Goal: Task Accomplishment & Management: Manage account settings

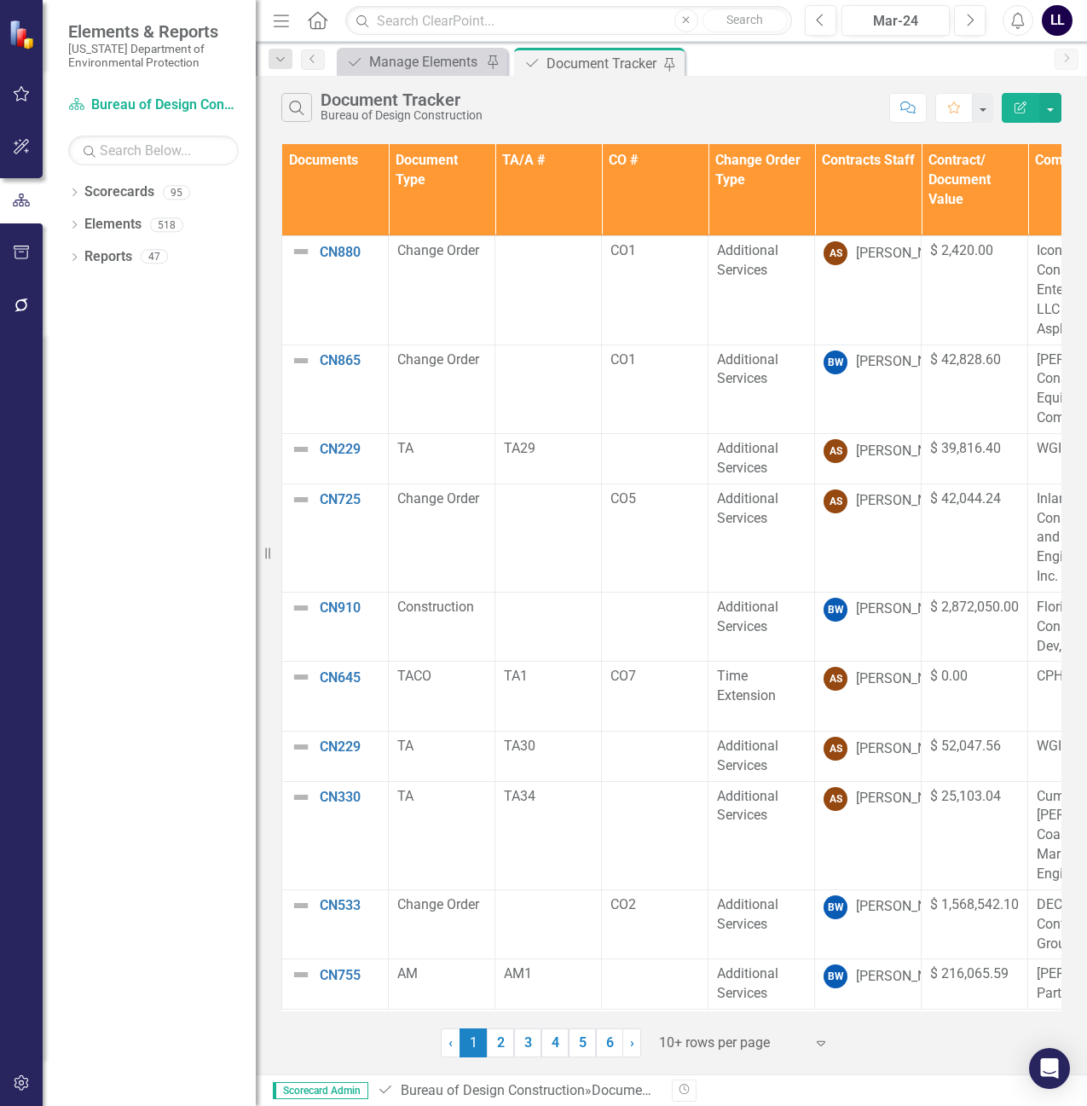
click at [873, 181] on th "Contracts Staff" at bounding box center [868, 190] width 107 height 92
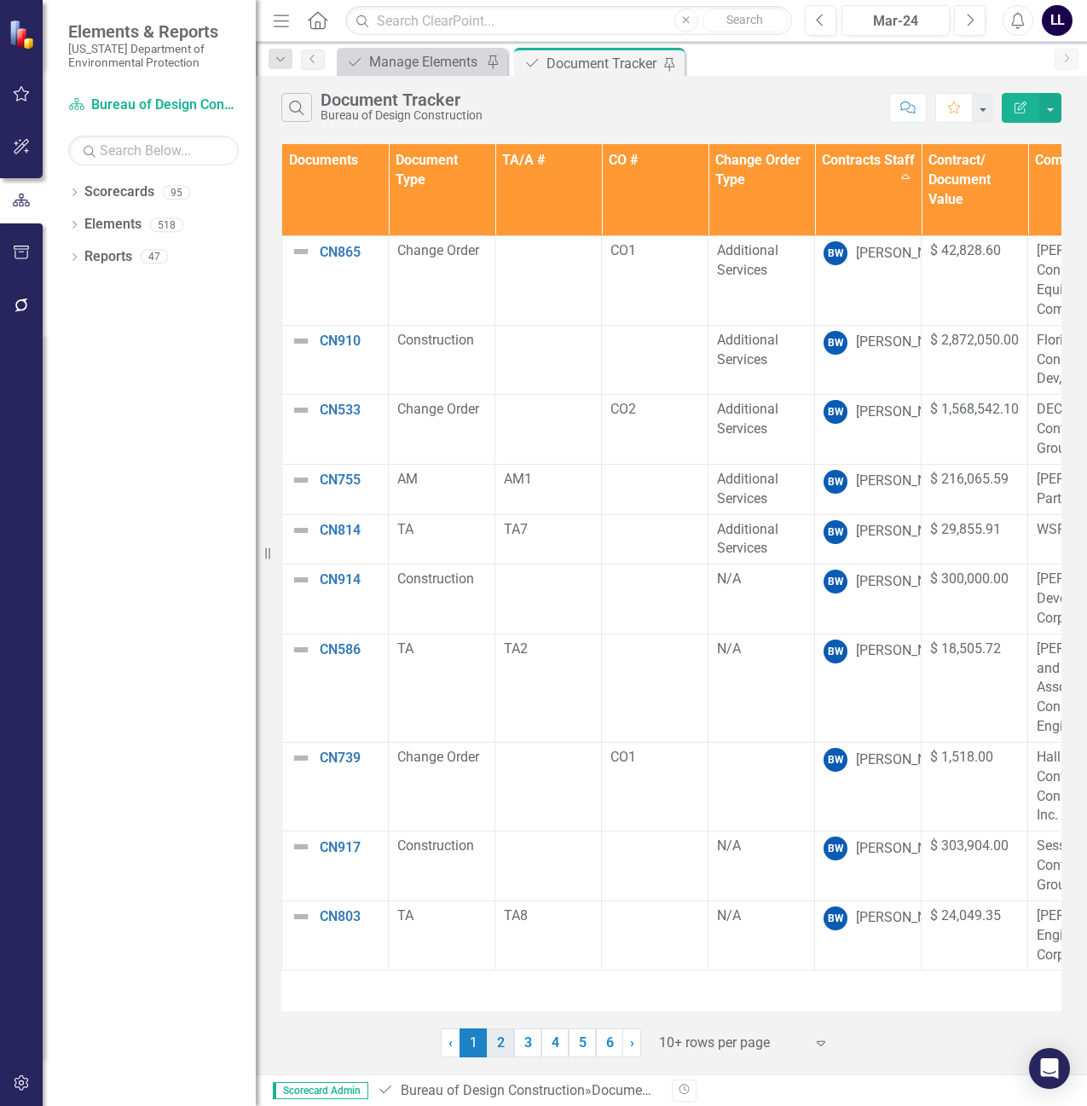
click at [506, 1049] on link "2" at bounding box center [500, 1043] width 27 height 29
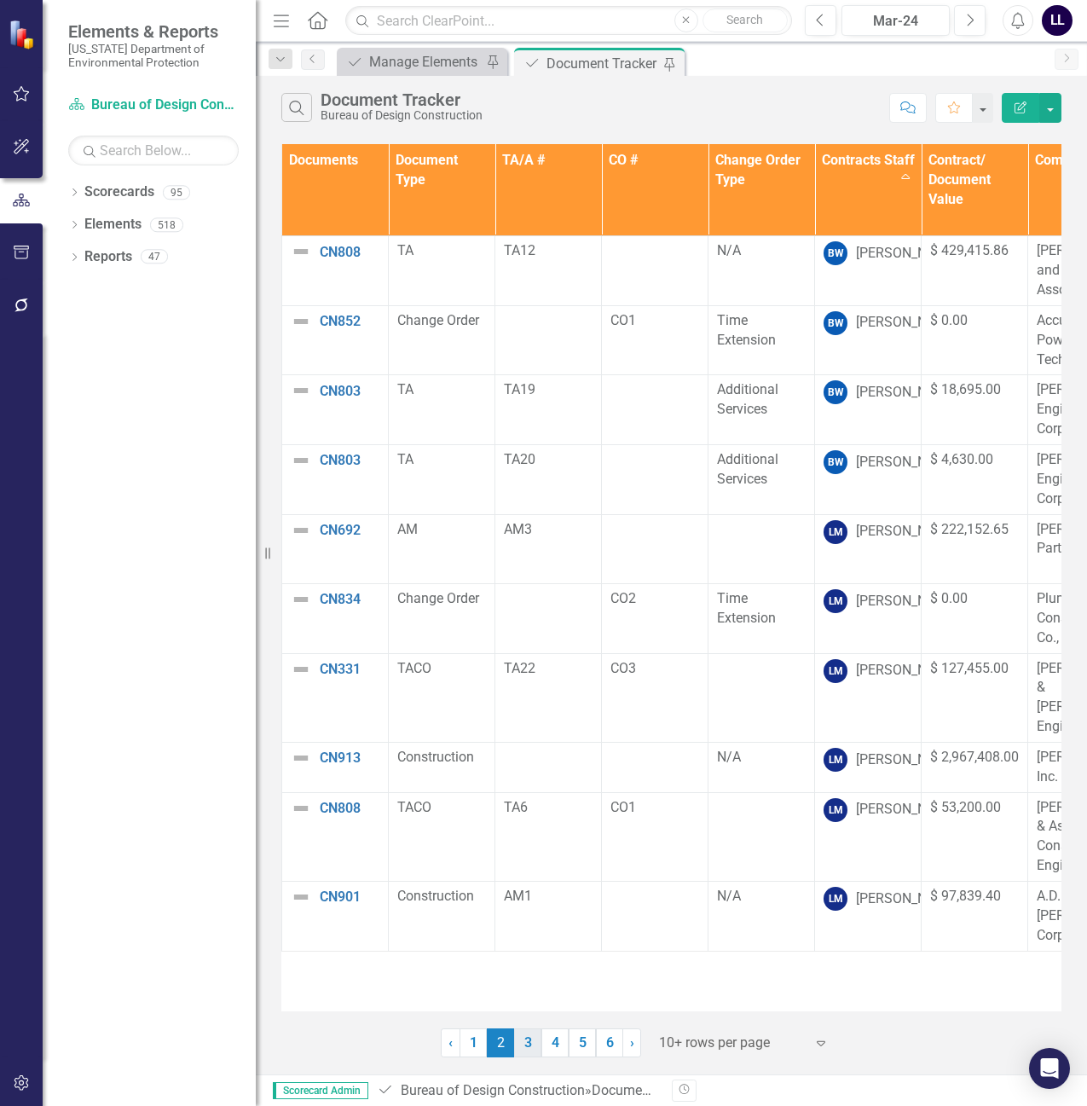
click at [529, 1041] on link "3" at bounding box center [527, 1043] width 27 height 29
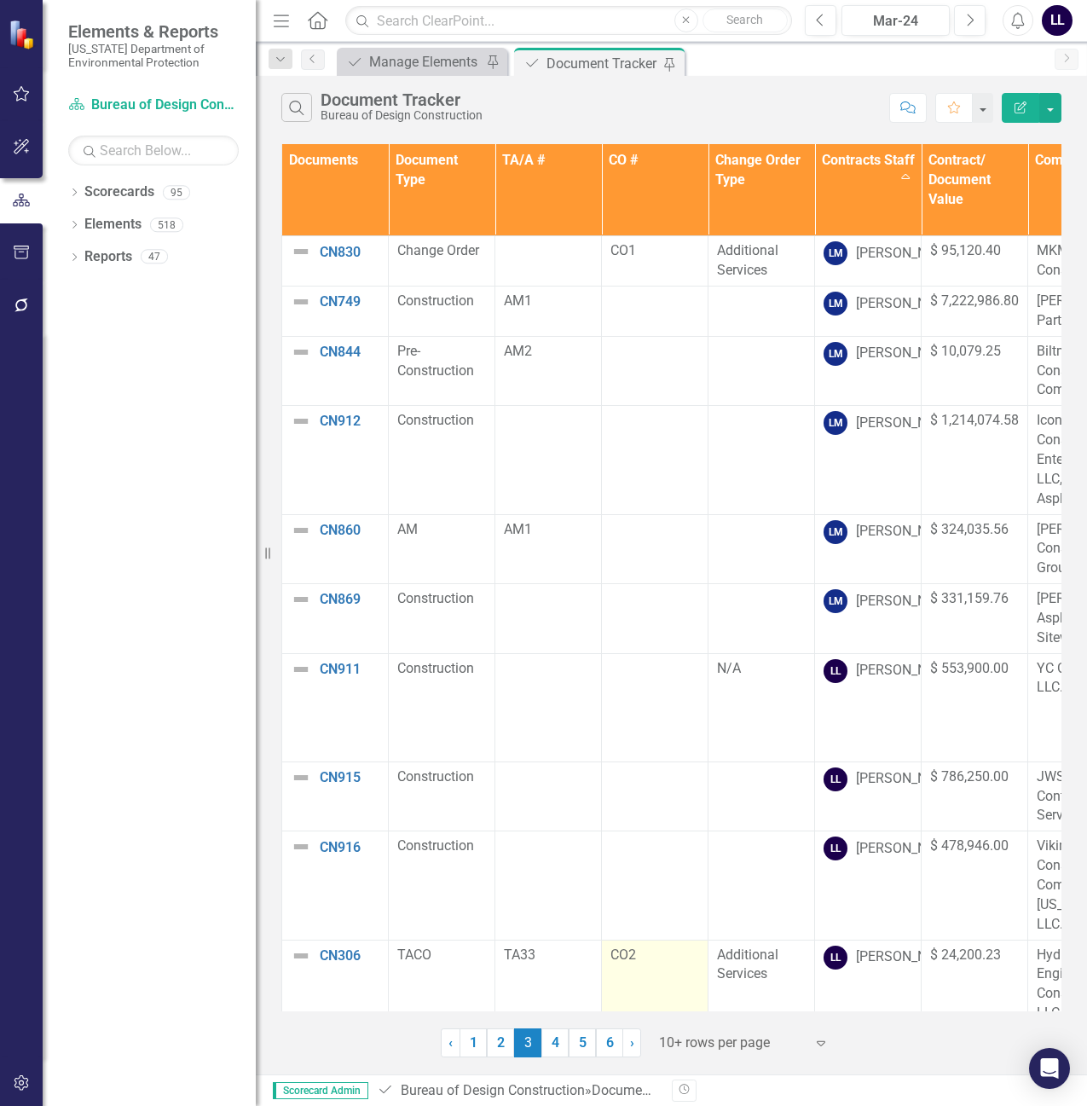
scroll to position [11, 0]
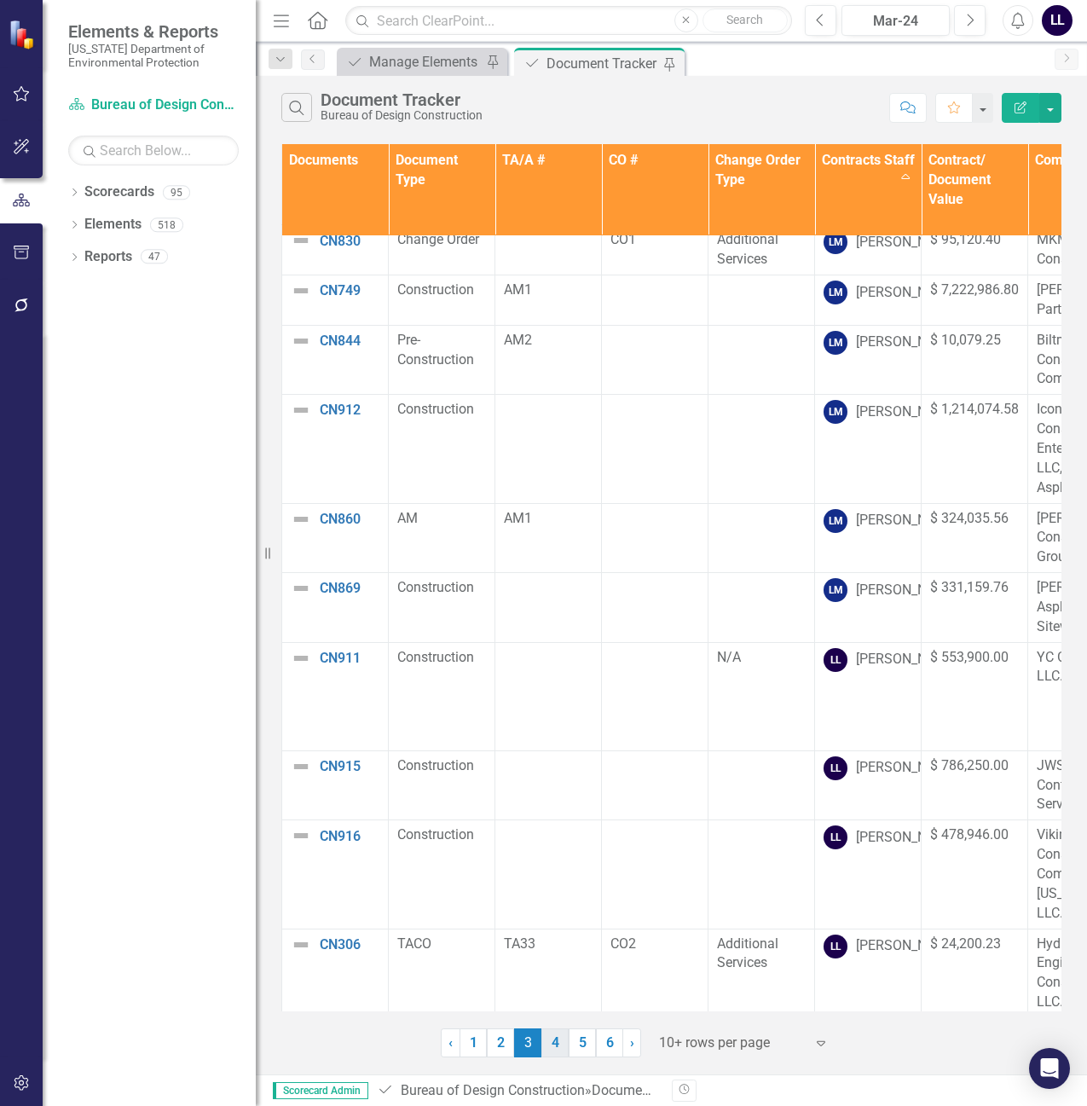
click at [562, 1049] on link "4" at bounding box center [555, 1043] width 27 height 29
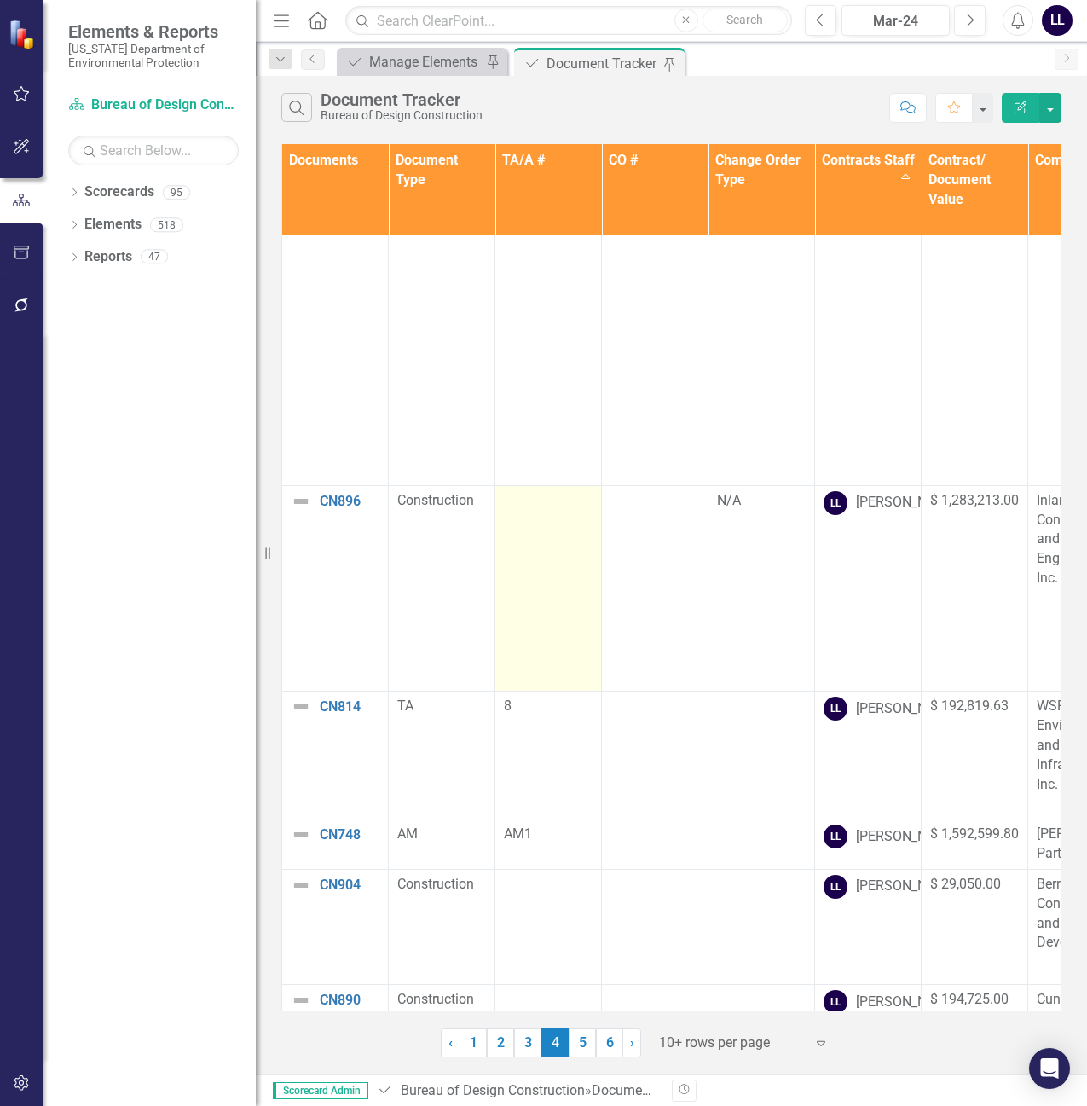
scroll to position [447, 0]
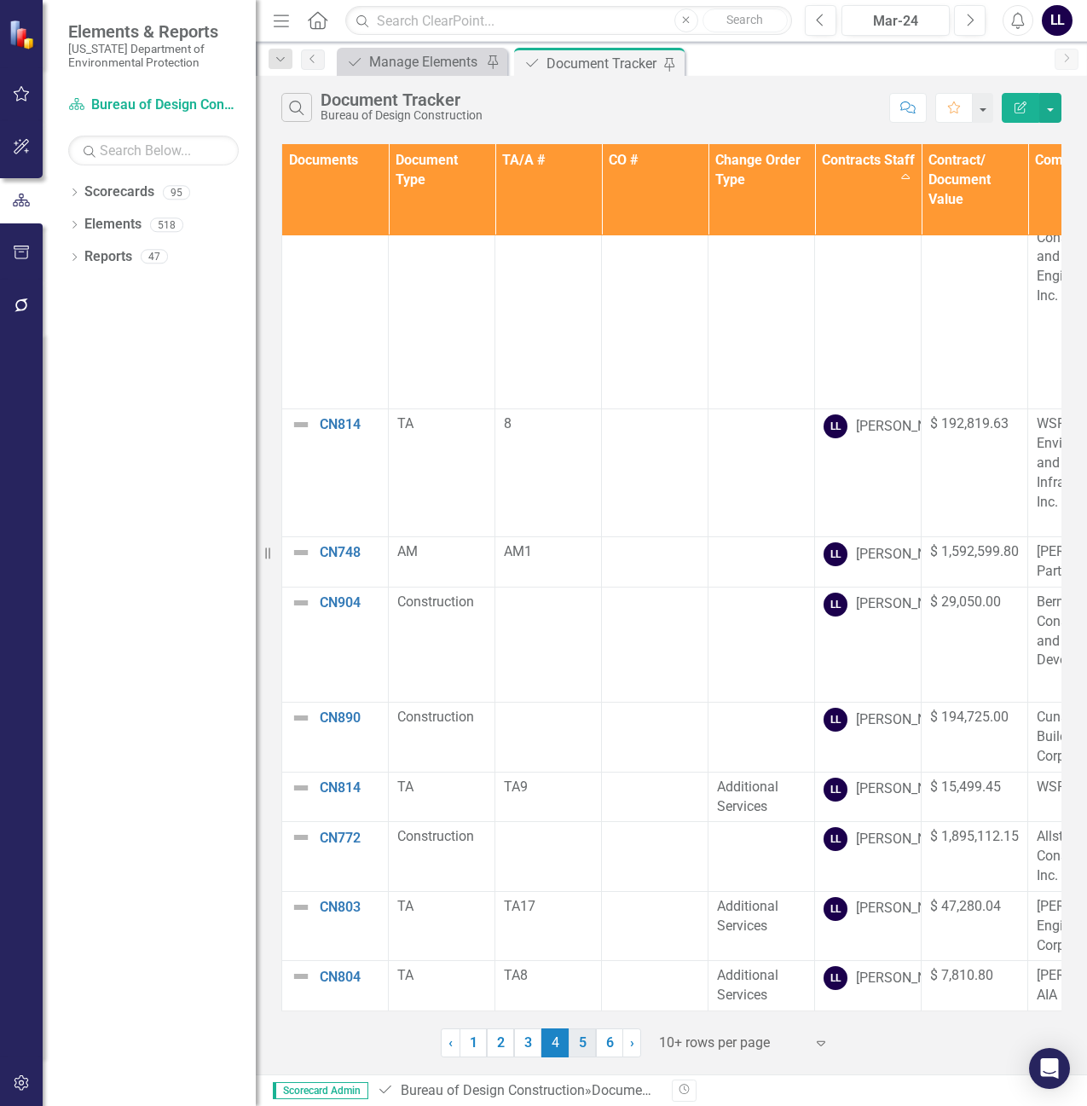
click at [583, 1043] on link "5" at bounding box center [582, 1043] width 27 height 29
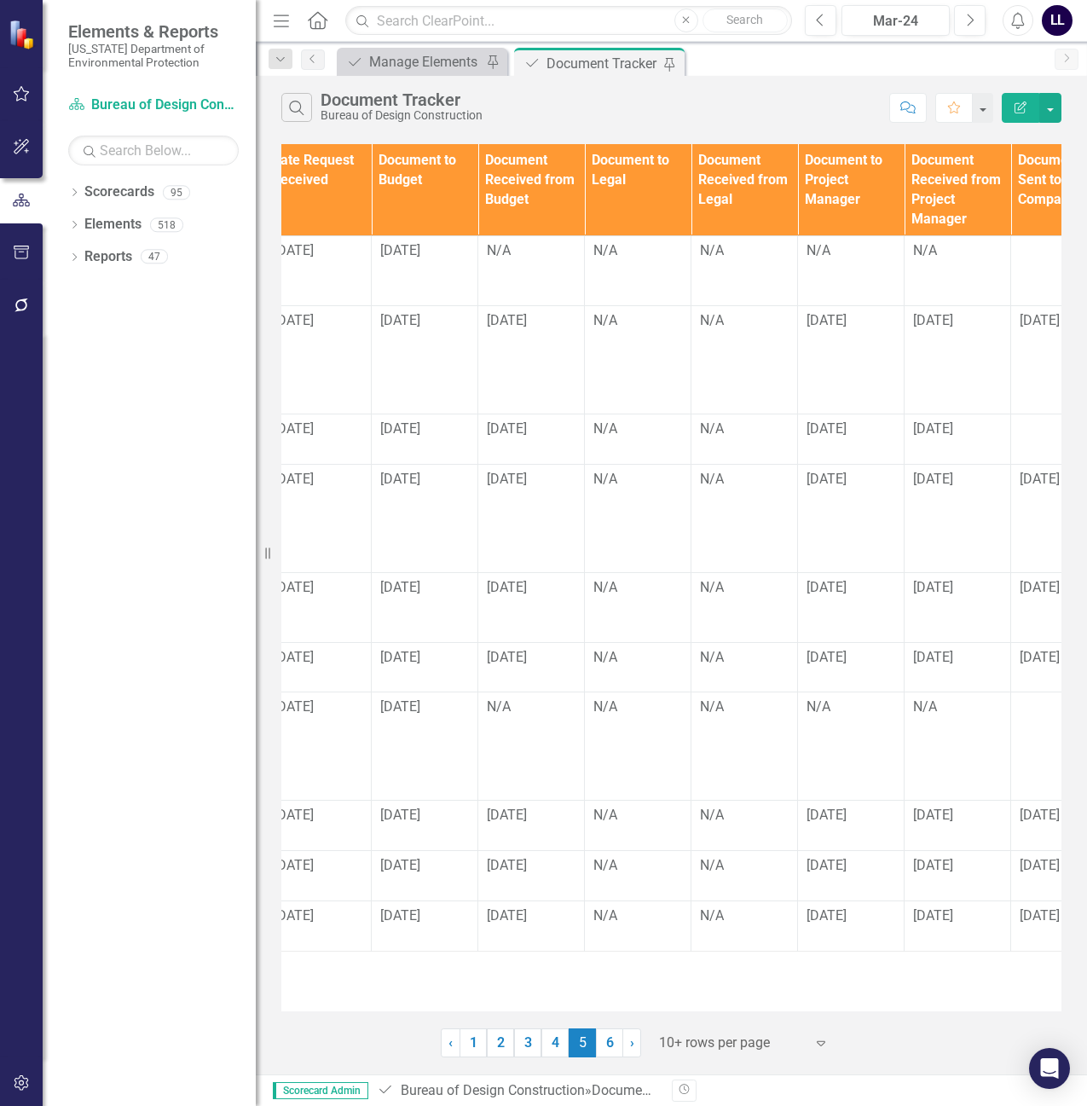
scroll to position [0, 1272]
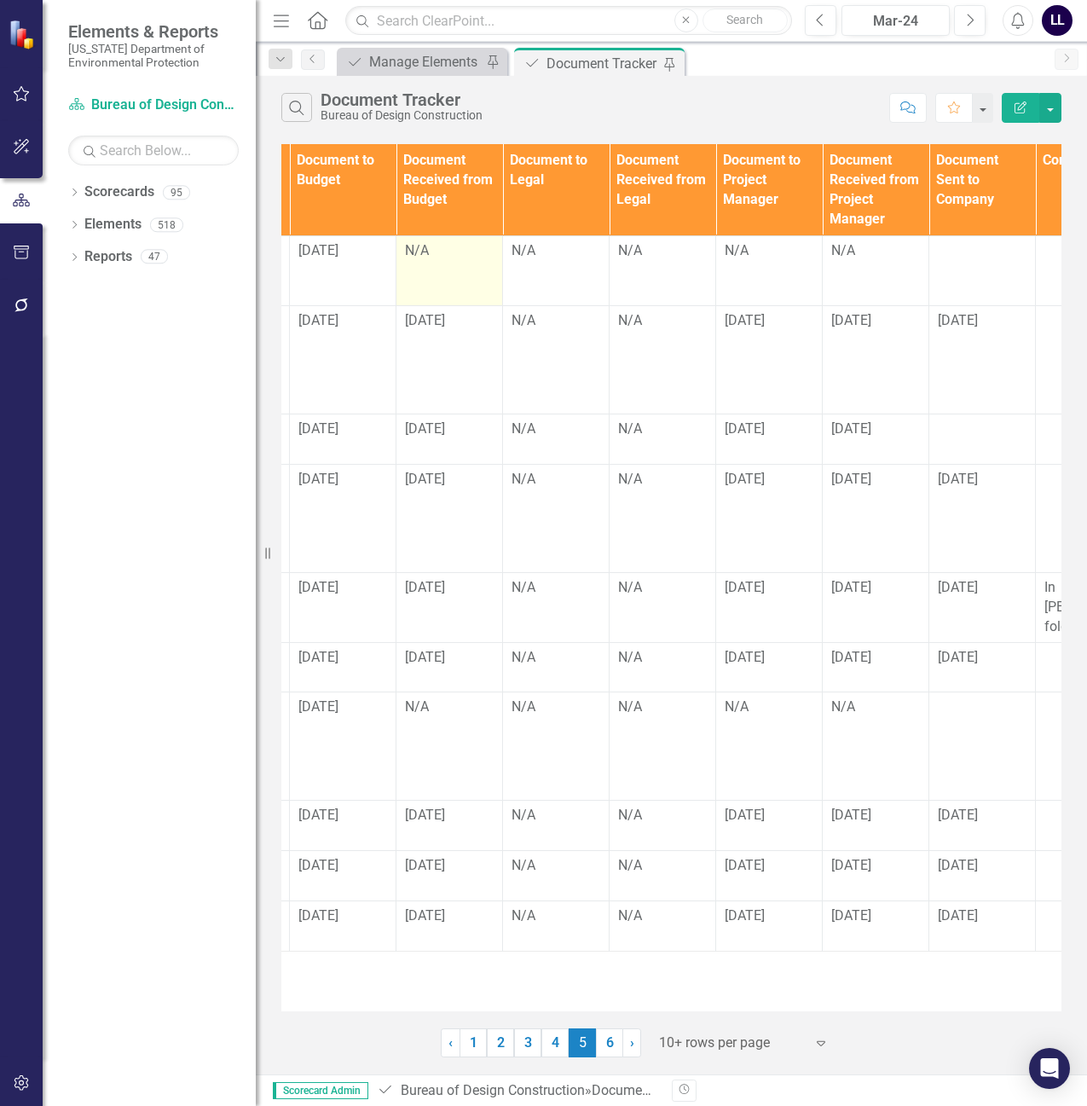
click at [426, 258] on div "N/A" at bounding box center [449, 251] width 89 height 20
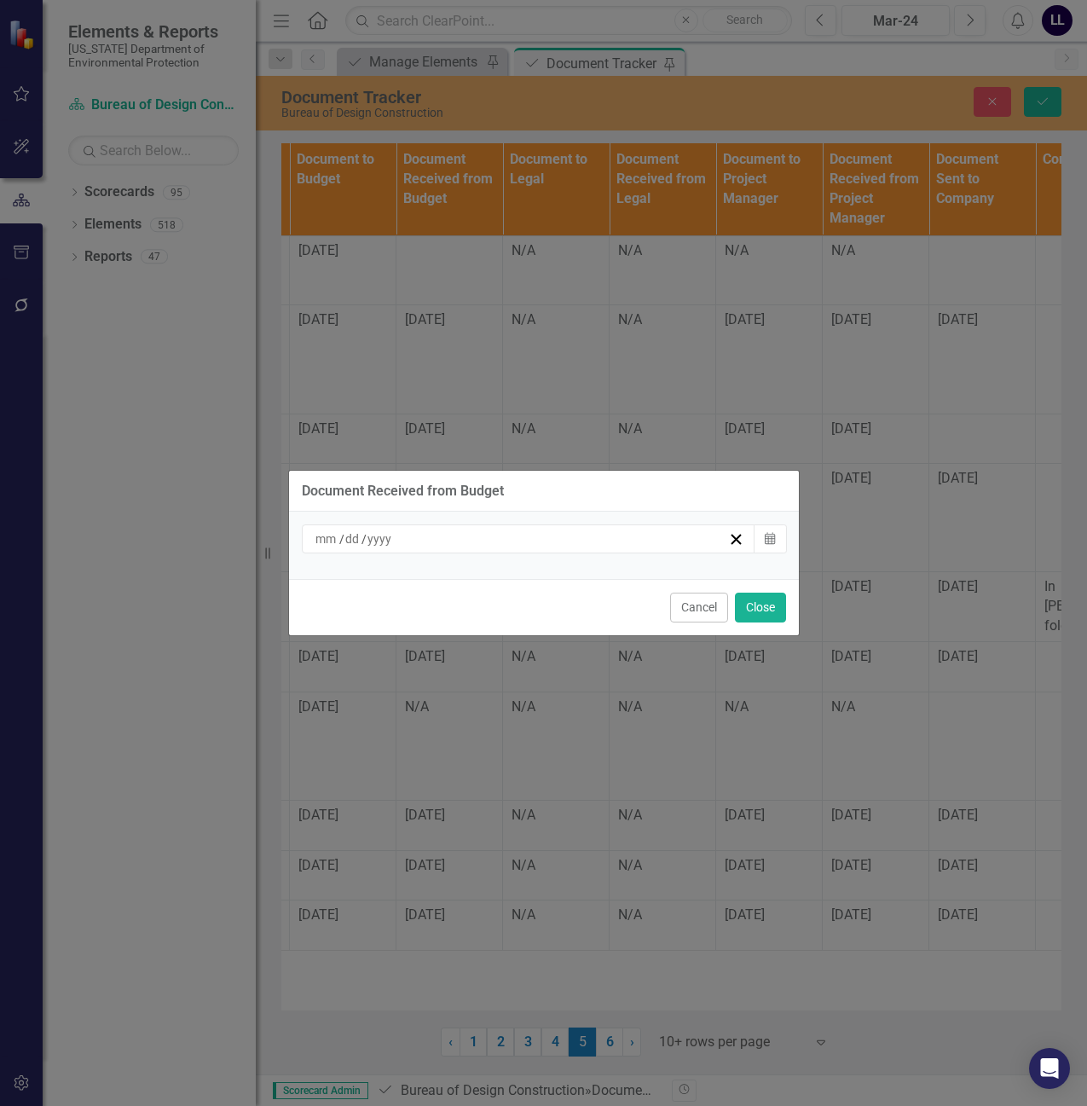
click at [516, 537] on div "/ /" at bounding box center [521, 538] width 416 height 17
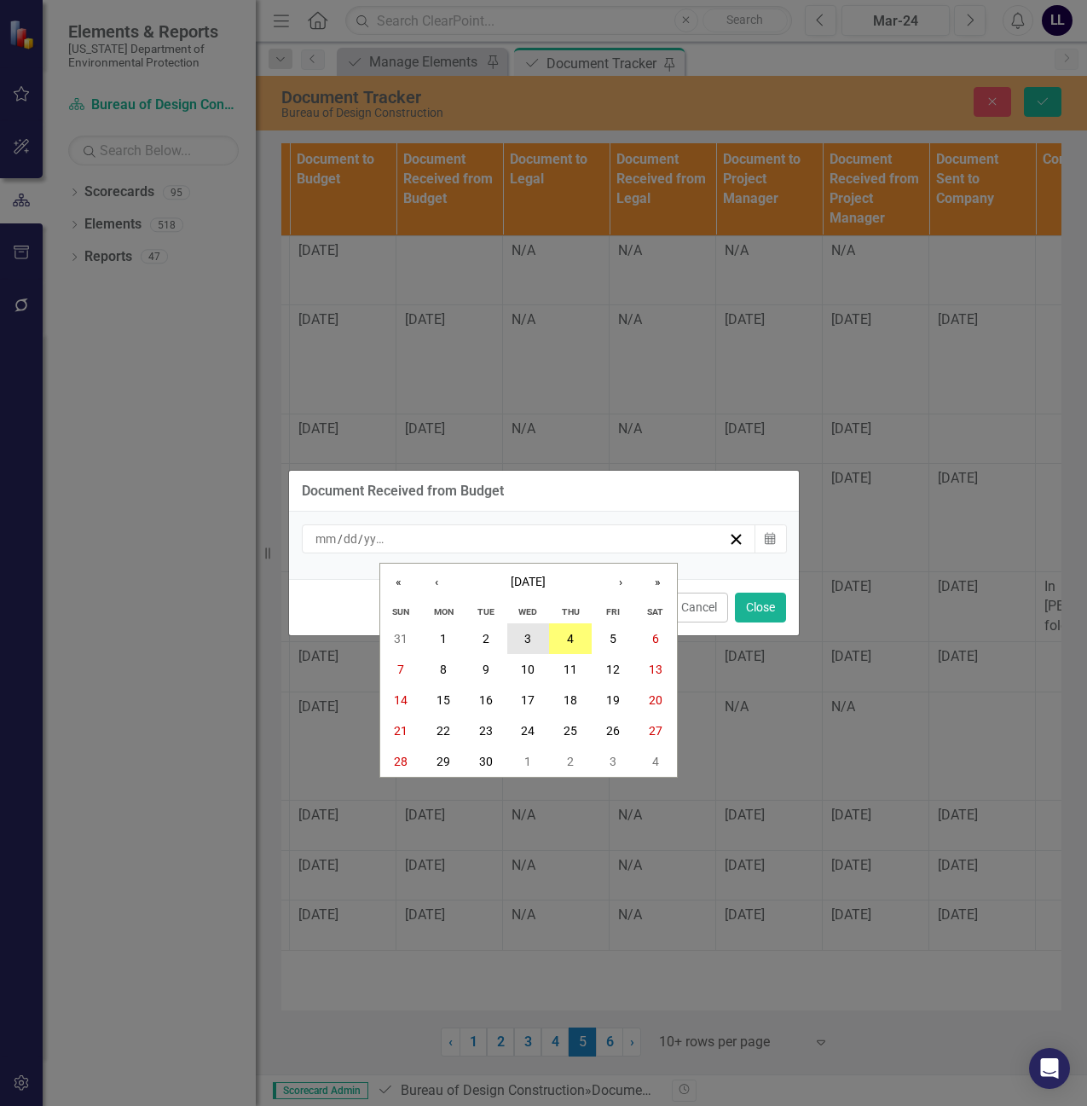
click at [530, 637] on abbr "3" at bounding box center [527, 639] width 7 height 14
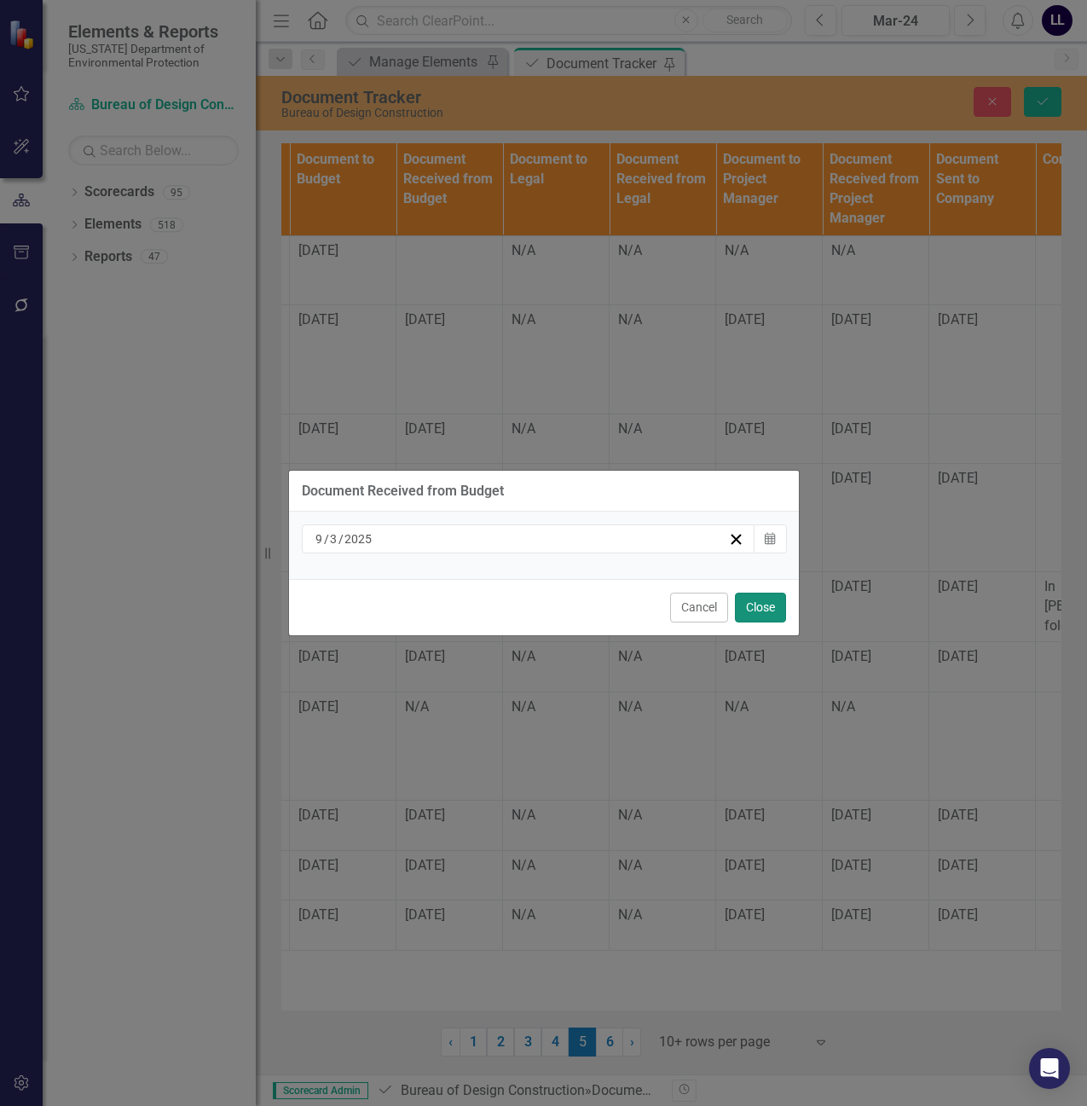
click at [772, 608] on button "Close" at bounding box center [760, 608] width 51 height 30
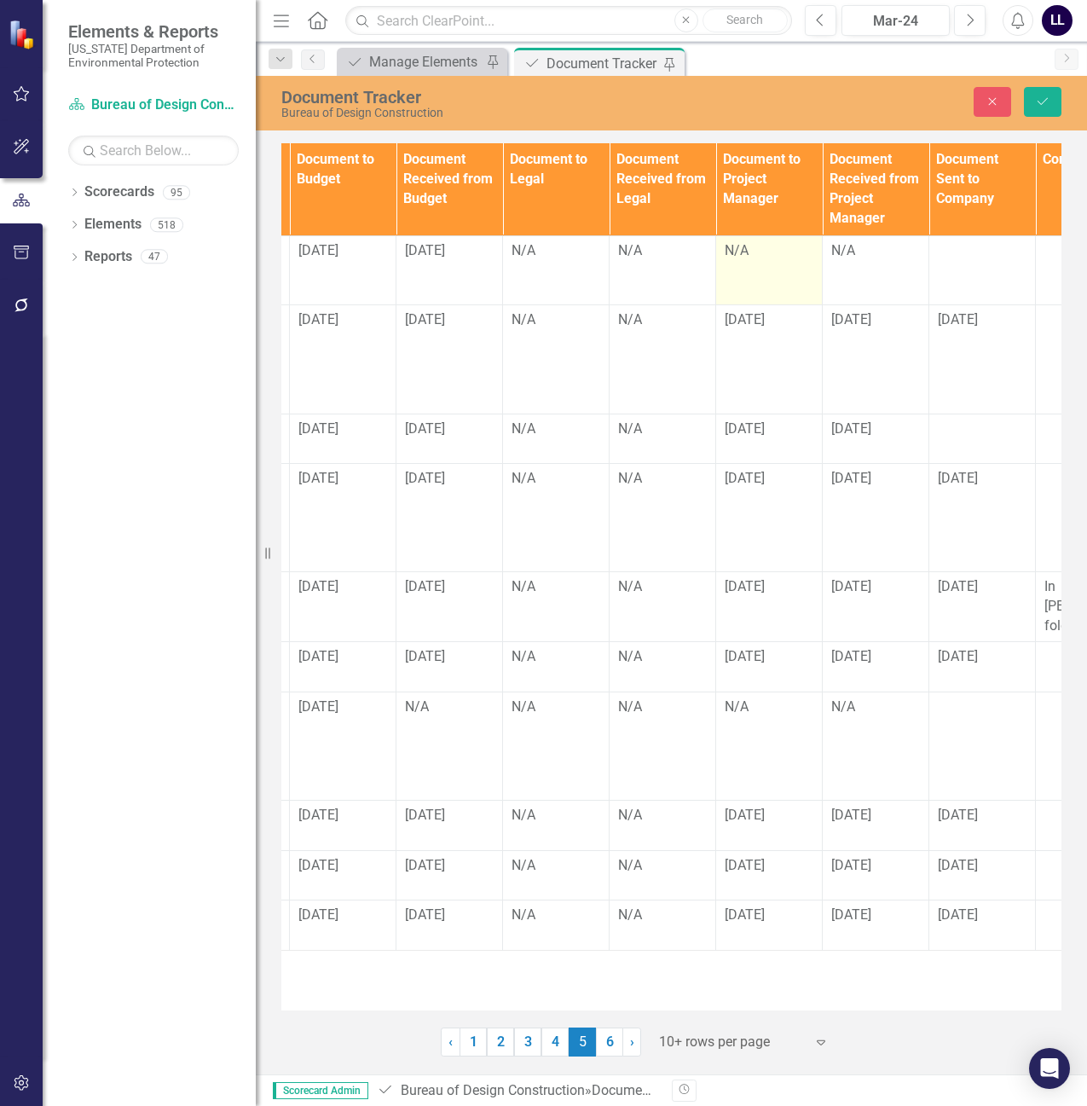
click at [762, 261] on div "N/A" at bounding box center [769, 251] width 89 height 20
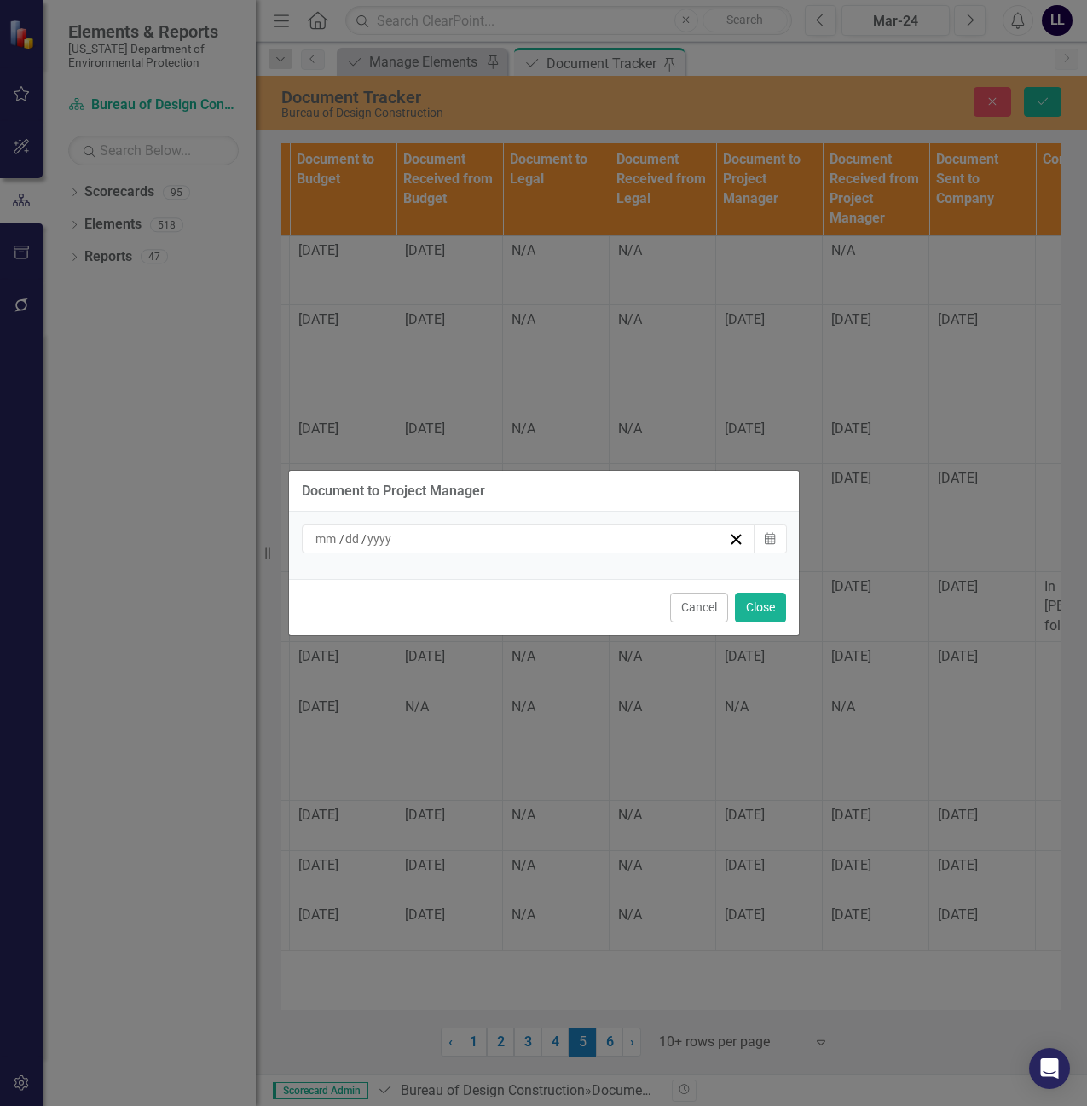
click at [688, 545] on div "/ /" at bounding box center [521, 538] width 416 height 17
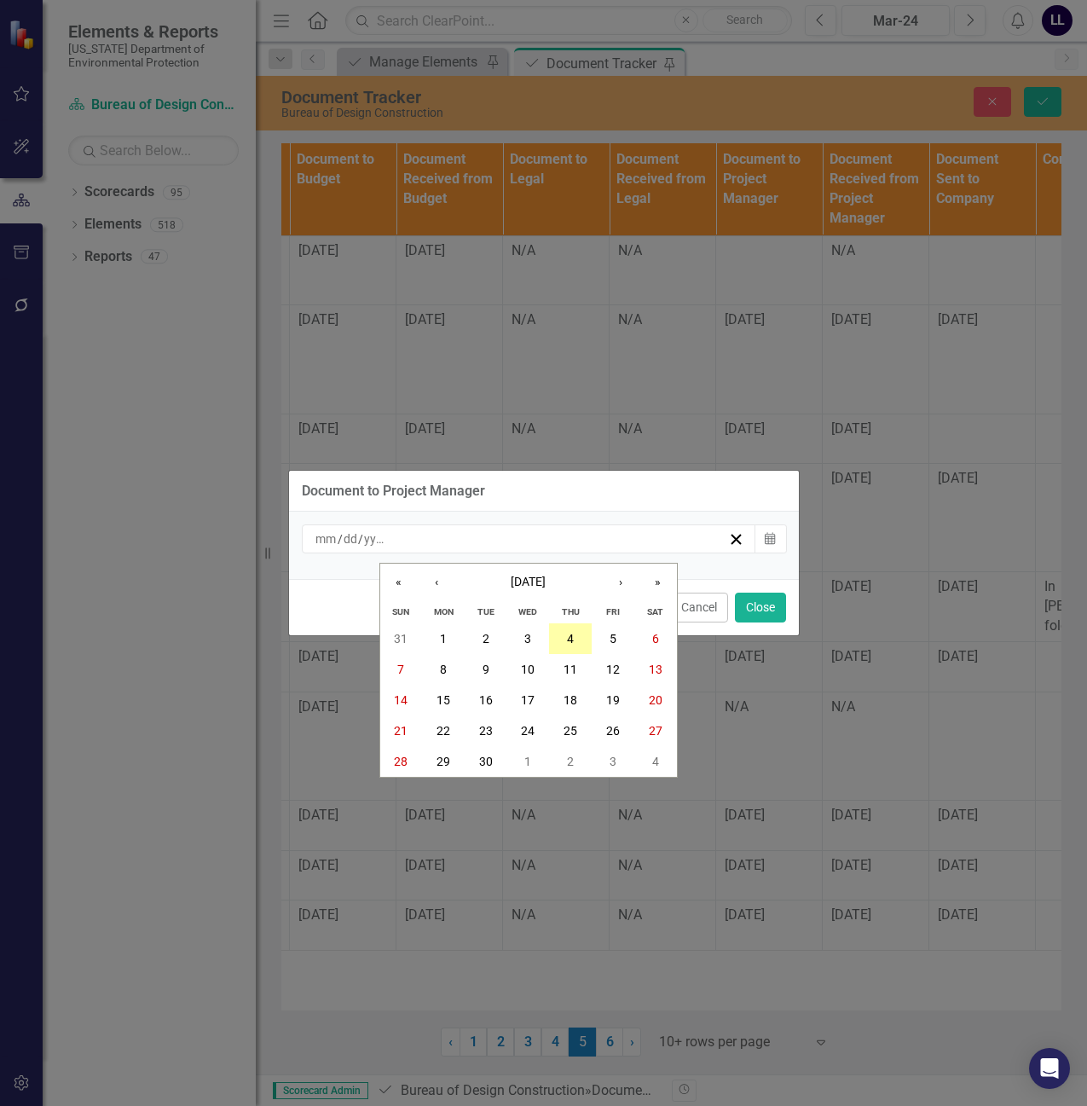
click at [577, 638] on button "4" at bounding box center [570, 638] width 43 height 31
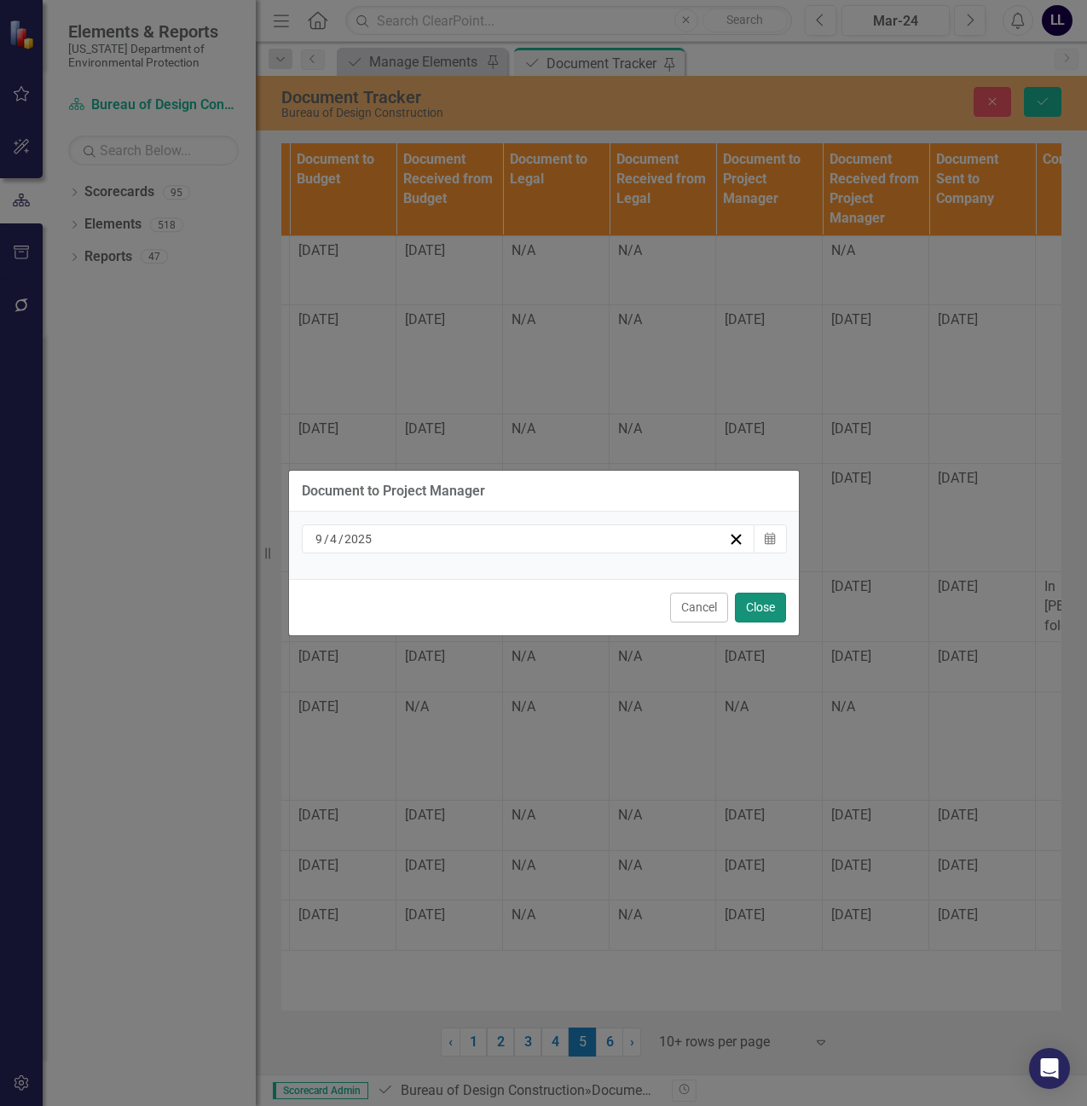
click at [752, 604] on button "Close" at bounding box center [760, 608] width 51 height 30
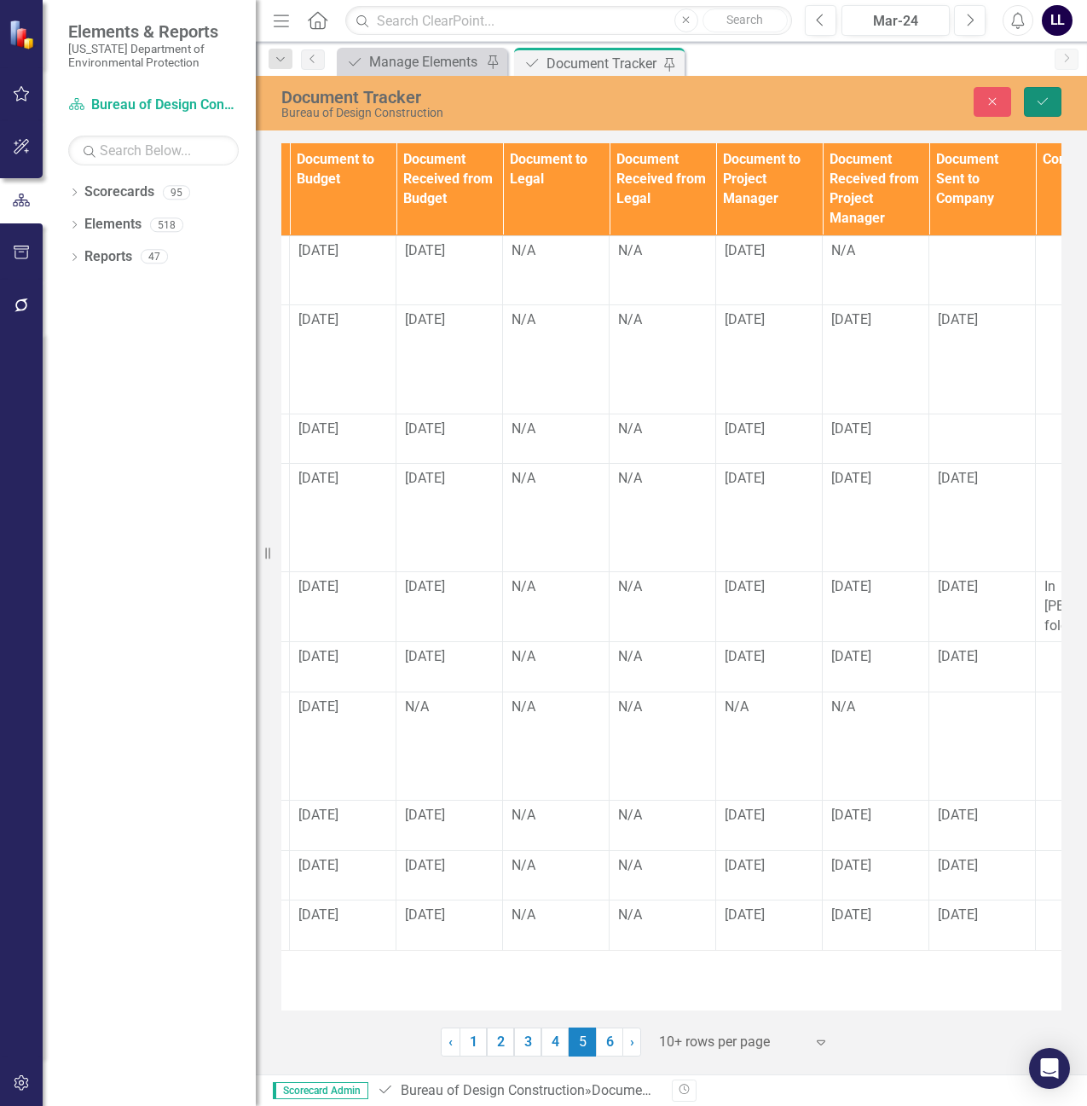
click at [1045, 98] on icon "Save" at bounding box center [1042, 102] width 15 height 12
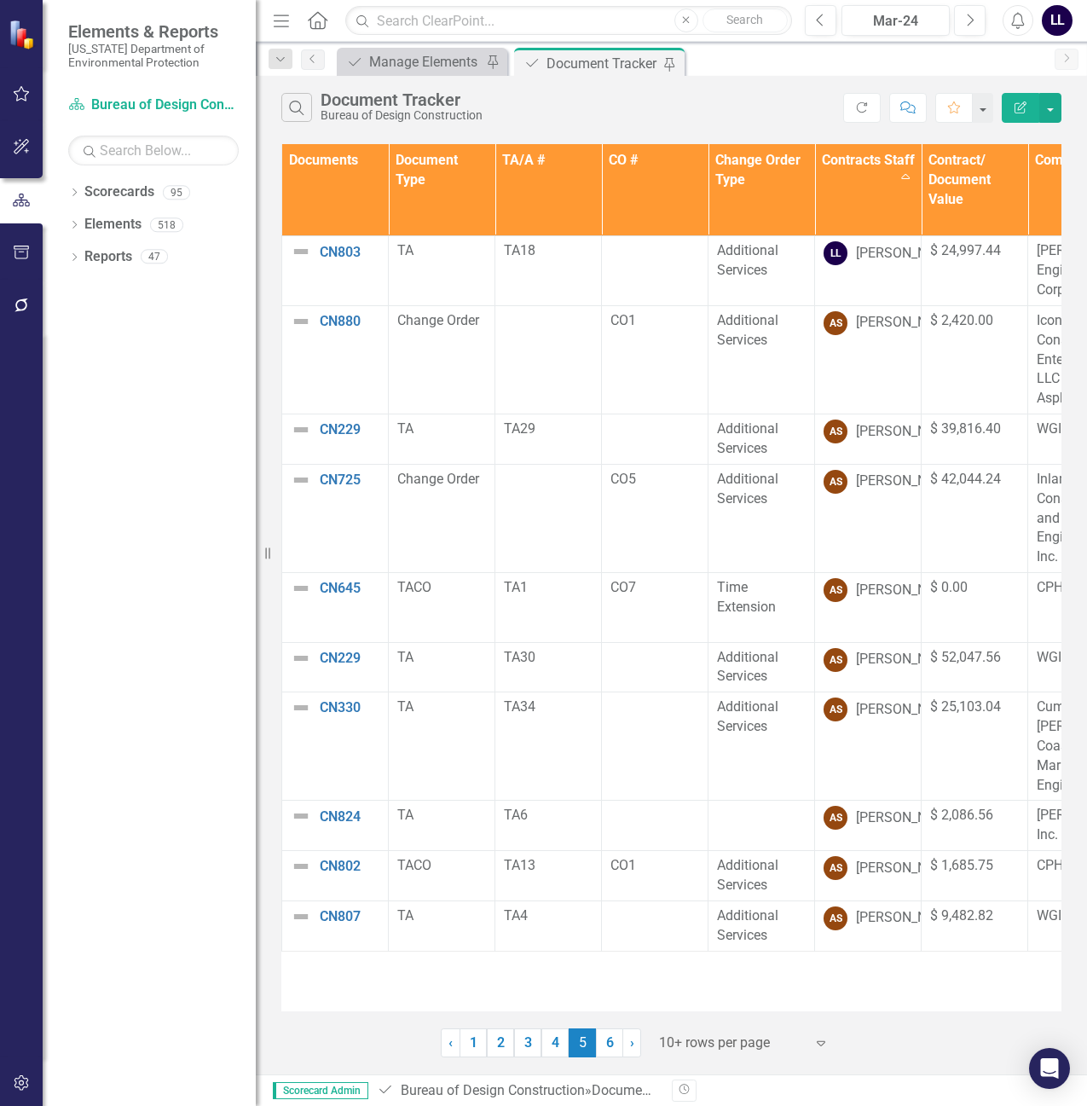
click at [552, 1044] on link "4" at bounding box center [555, 1043] width 27 height 29
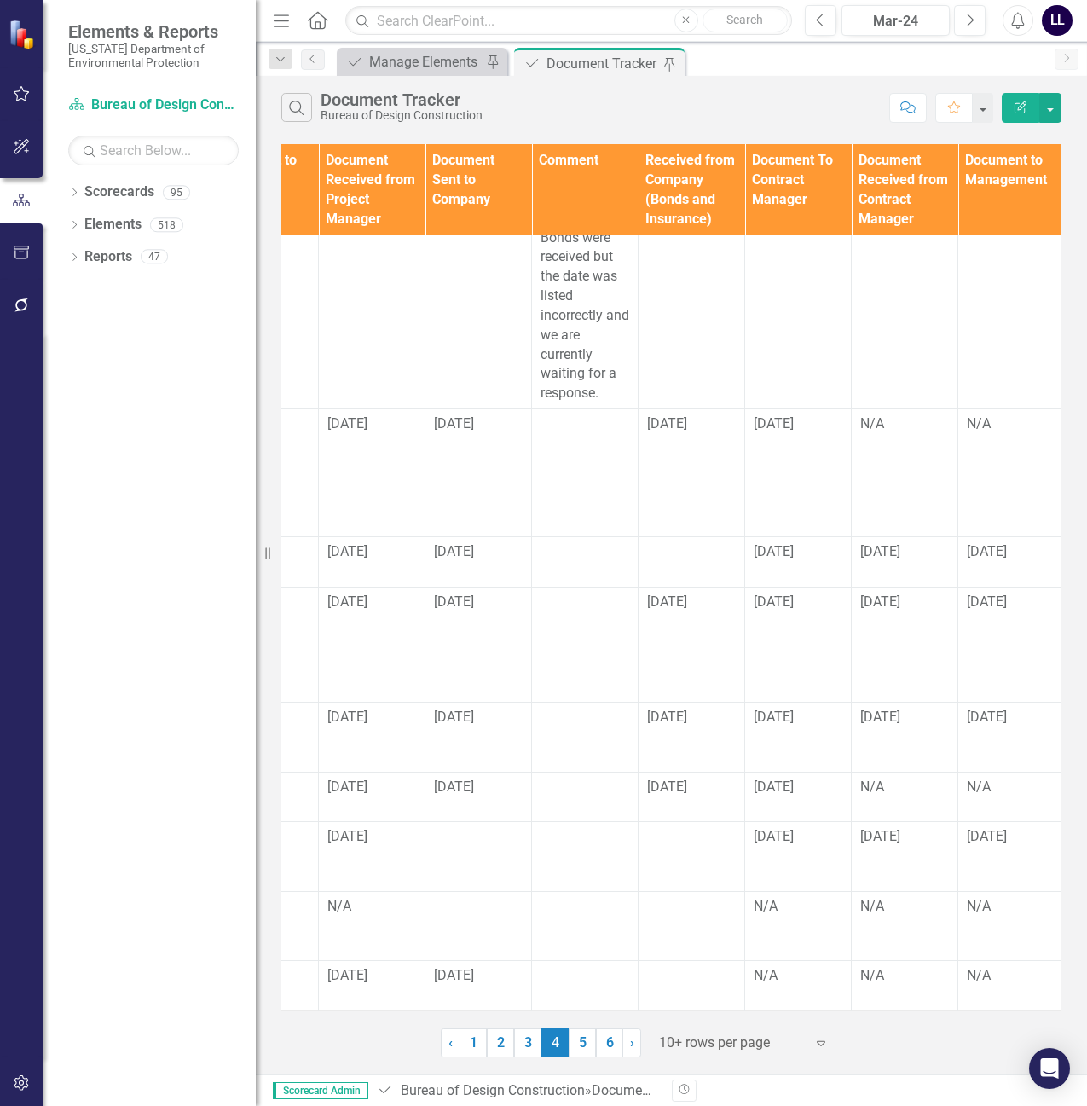
scroll to position [447, 1771]
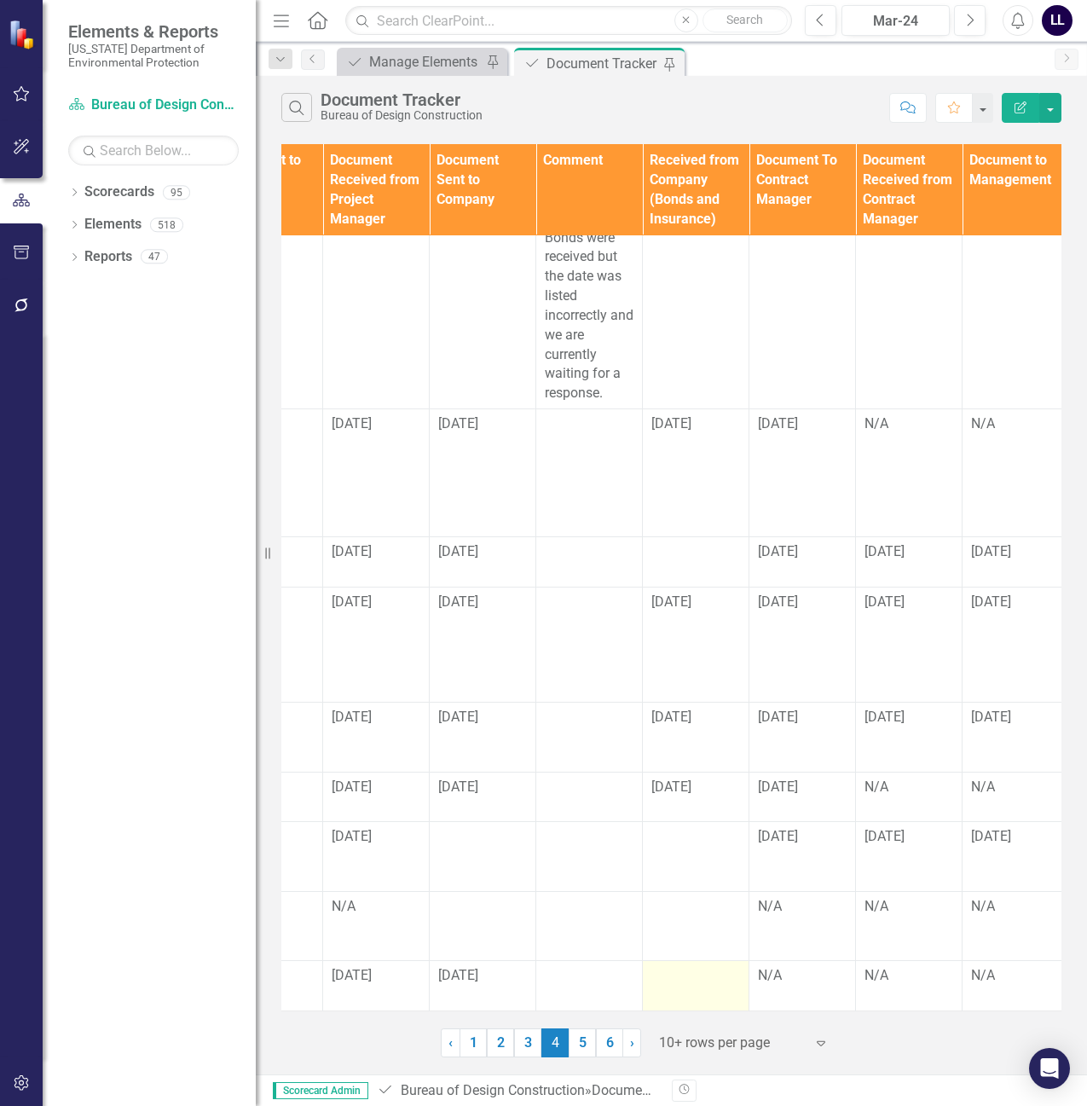
click at [687, 966] on div at bounding box center [696, 976] width 89 height 20
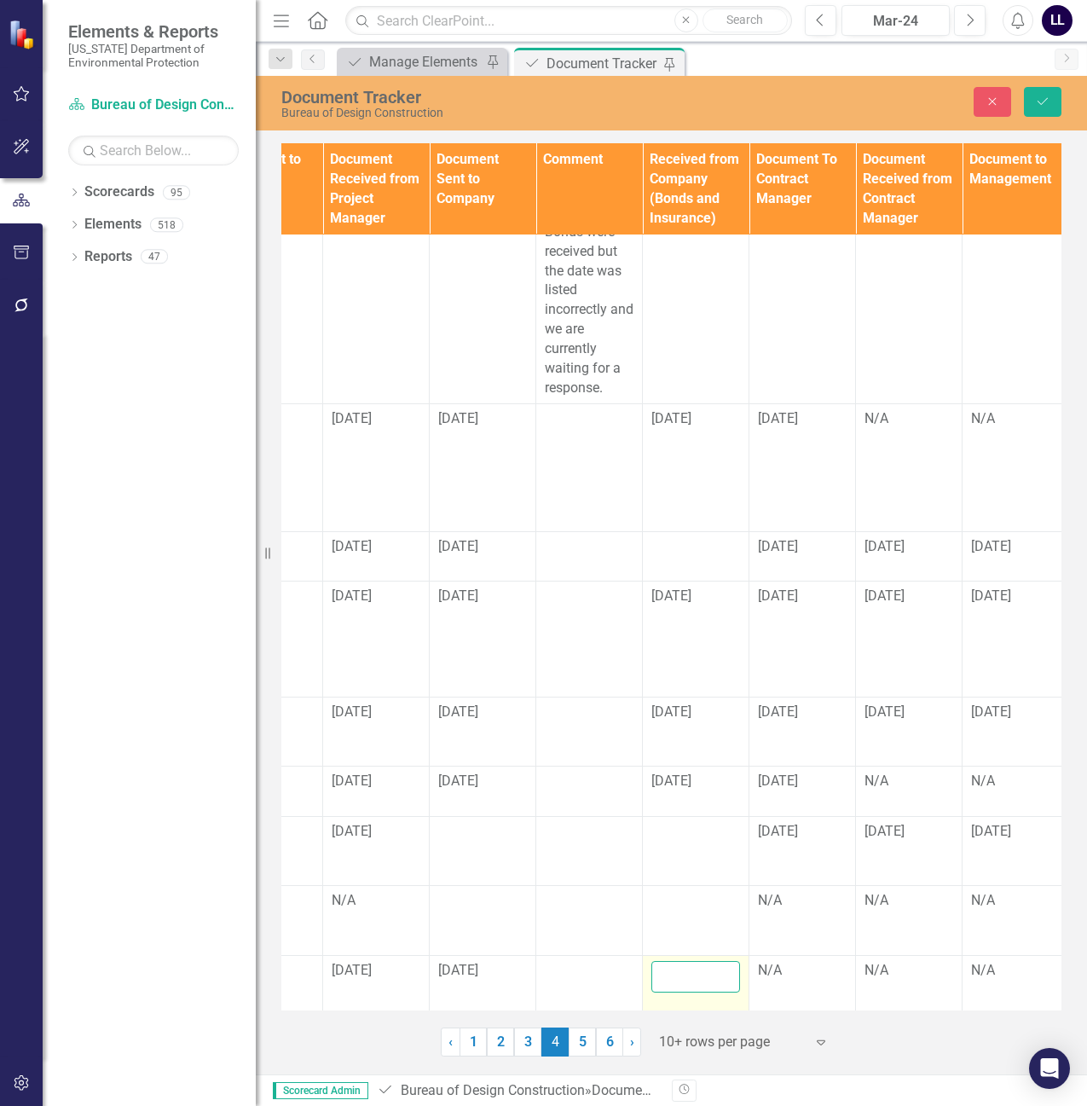
click at [687, 961] on input "text" at bounding box center [696, 977] width 89 height 32
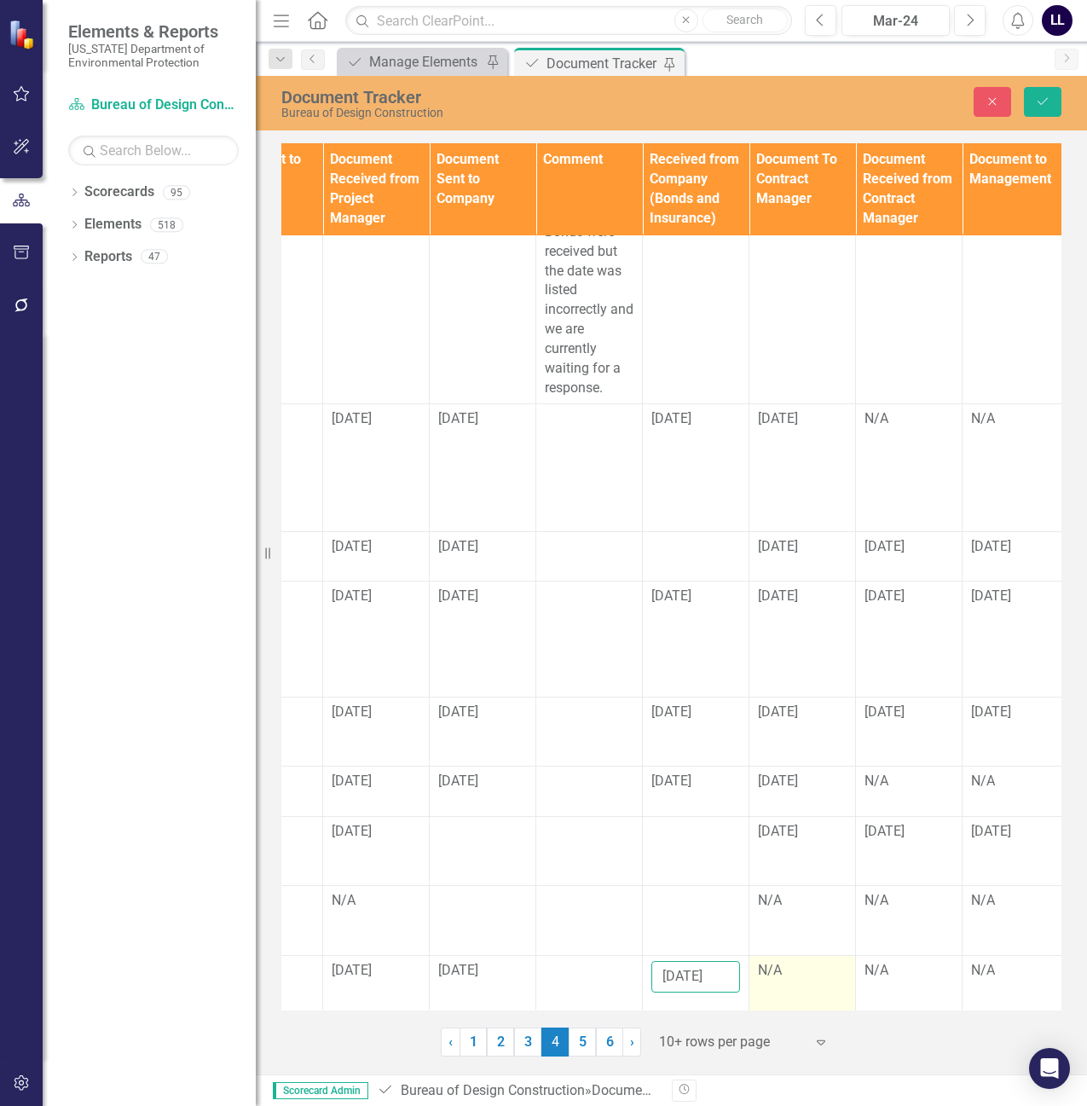
type input "[DATE]"
click at [800, 961] on div "N/A" at bounding box center [802, 971] width 89 height 20
click at [783, 961] on div "N/A" at bounding box center [802, 971] width 89 height 20
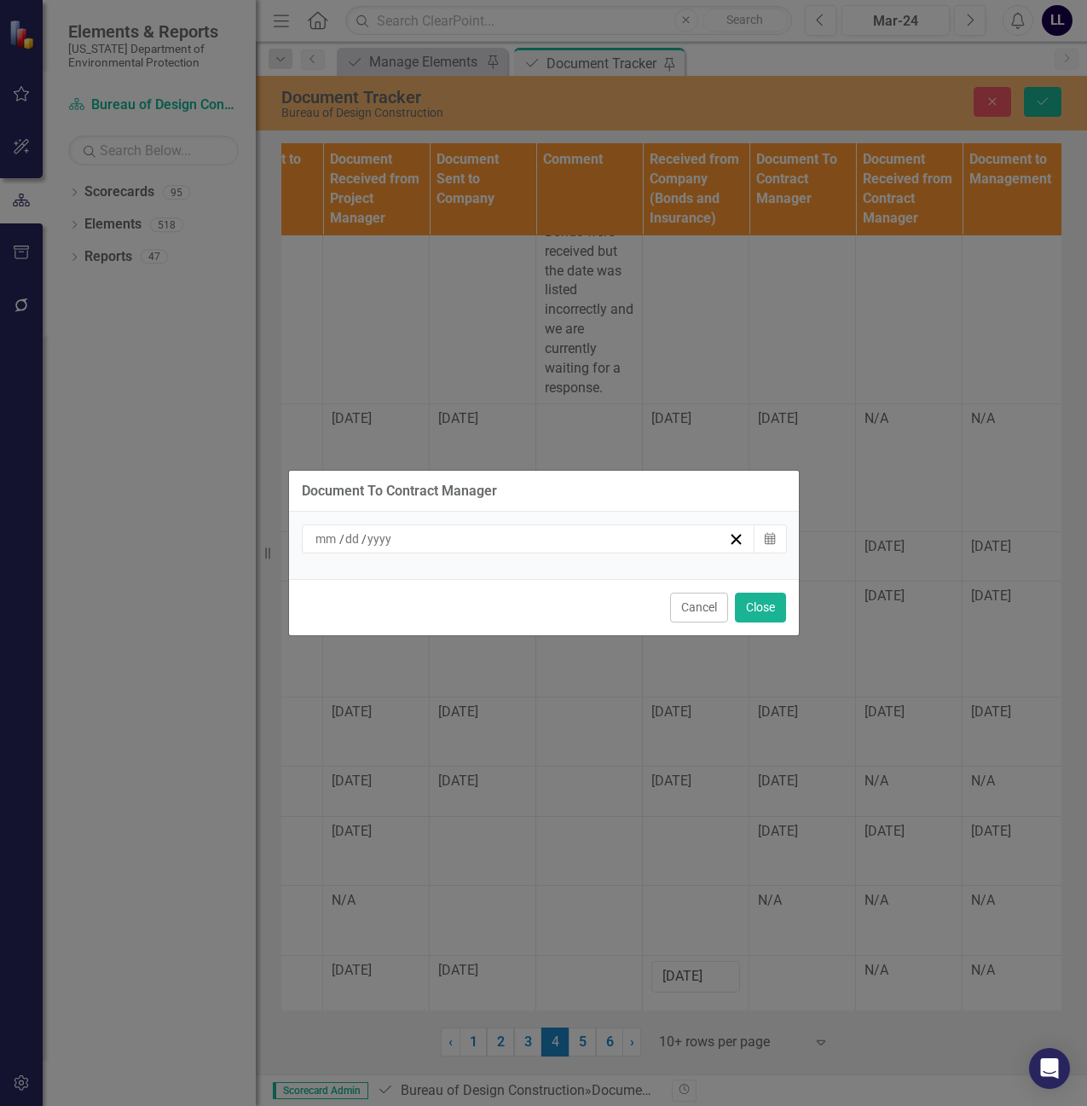
click at [566, 547] on div "/ /" at bounding box center [521, 538] width 416 height 17
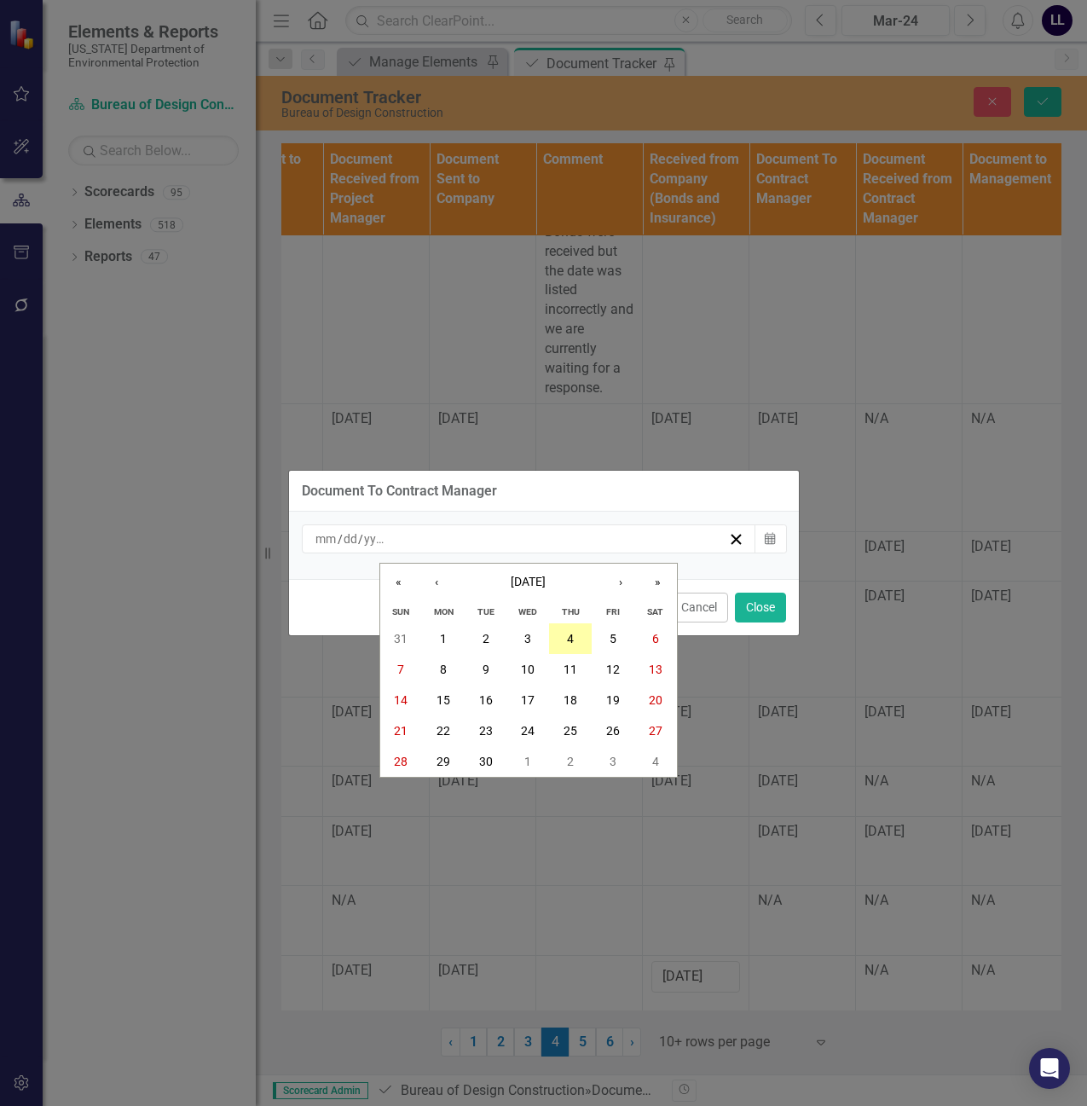
click at [565, 640] on button "4" at bounding box center [570, 638] width 43 height 31
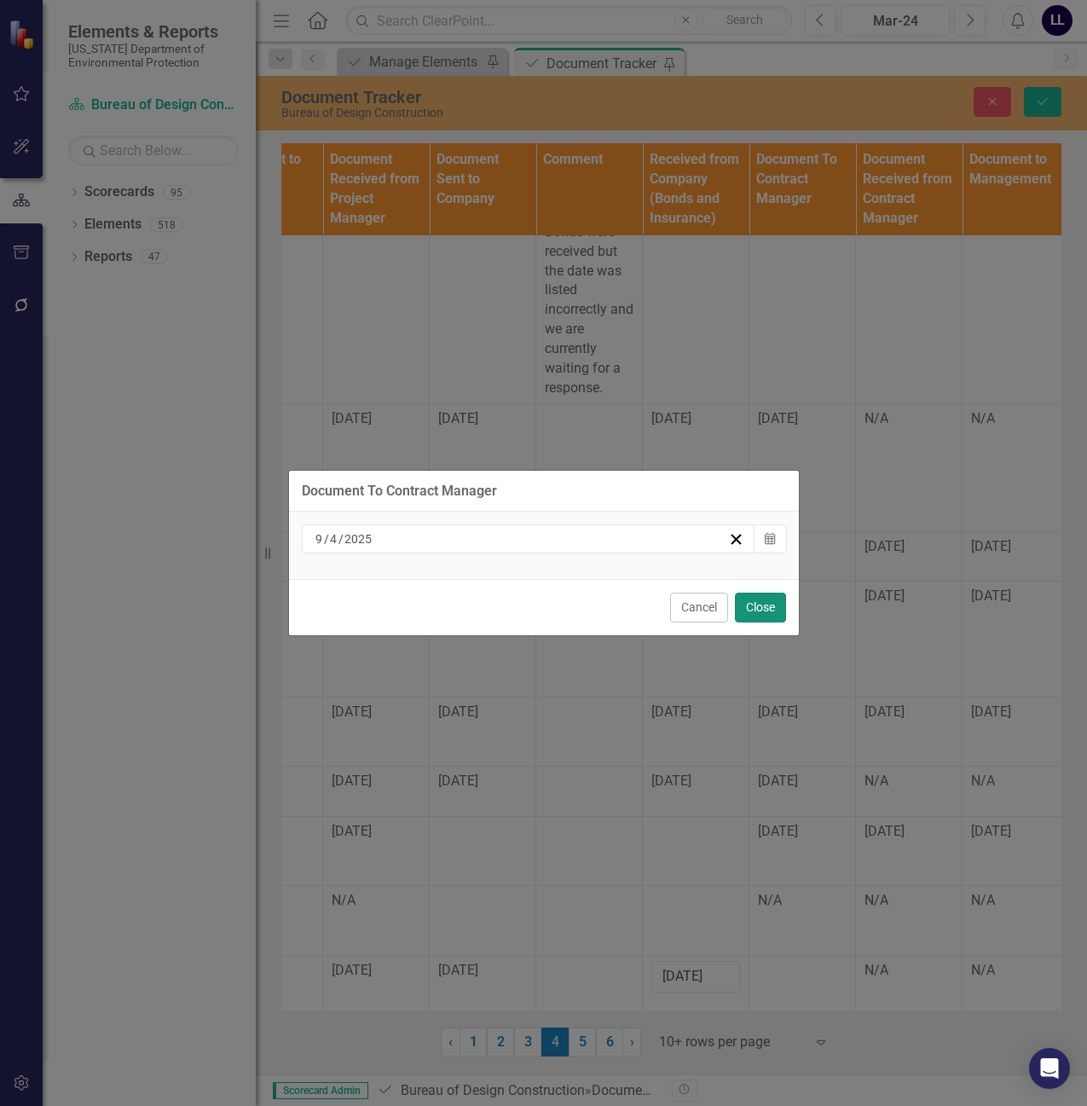
click at [767, 607] on button "Close" at bounding box center [760, 608] width 51 height 30
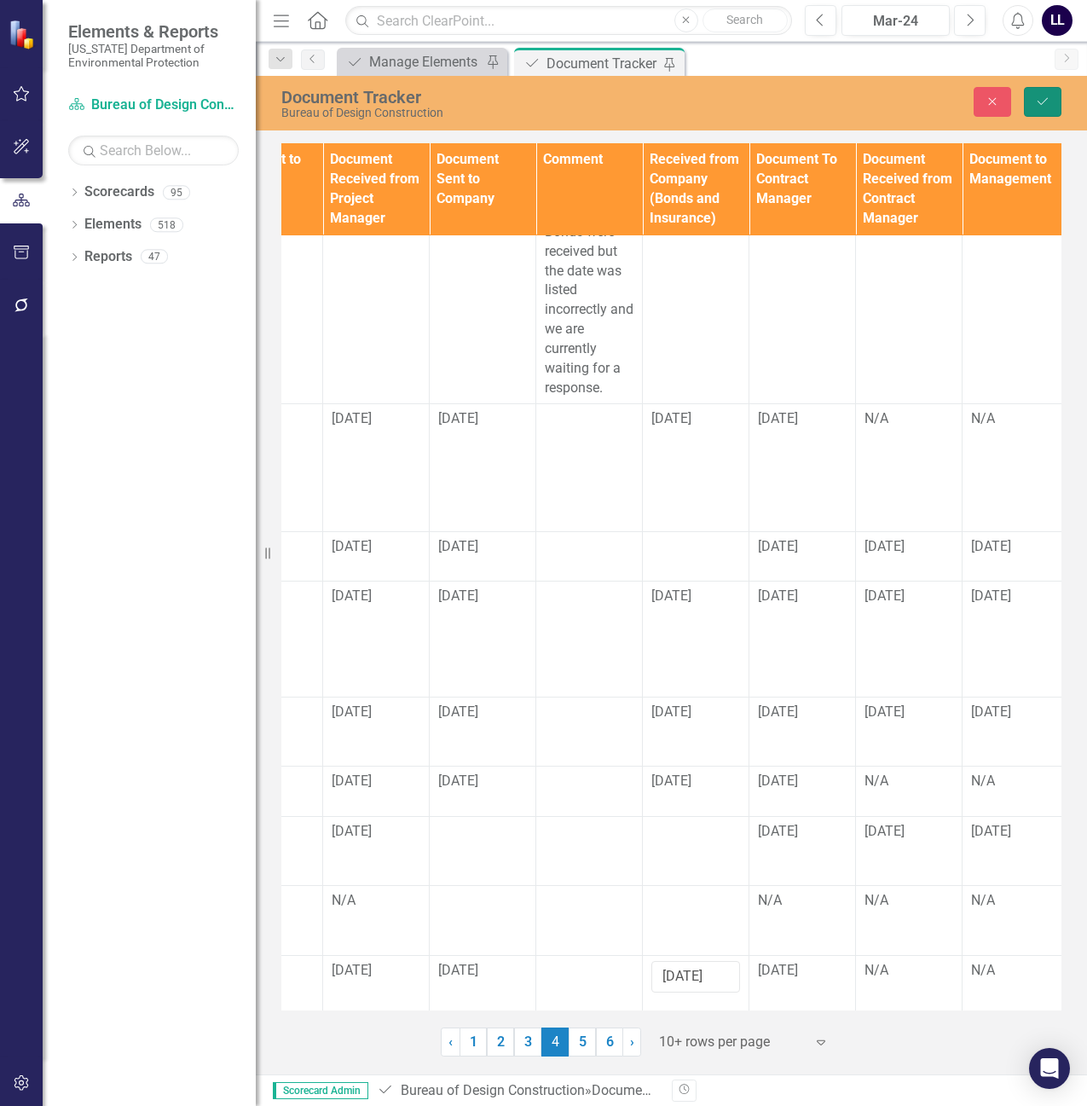
click at [1045, 103] on icon "Save" at bounding box center [1042, 102] width 15 height 12
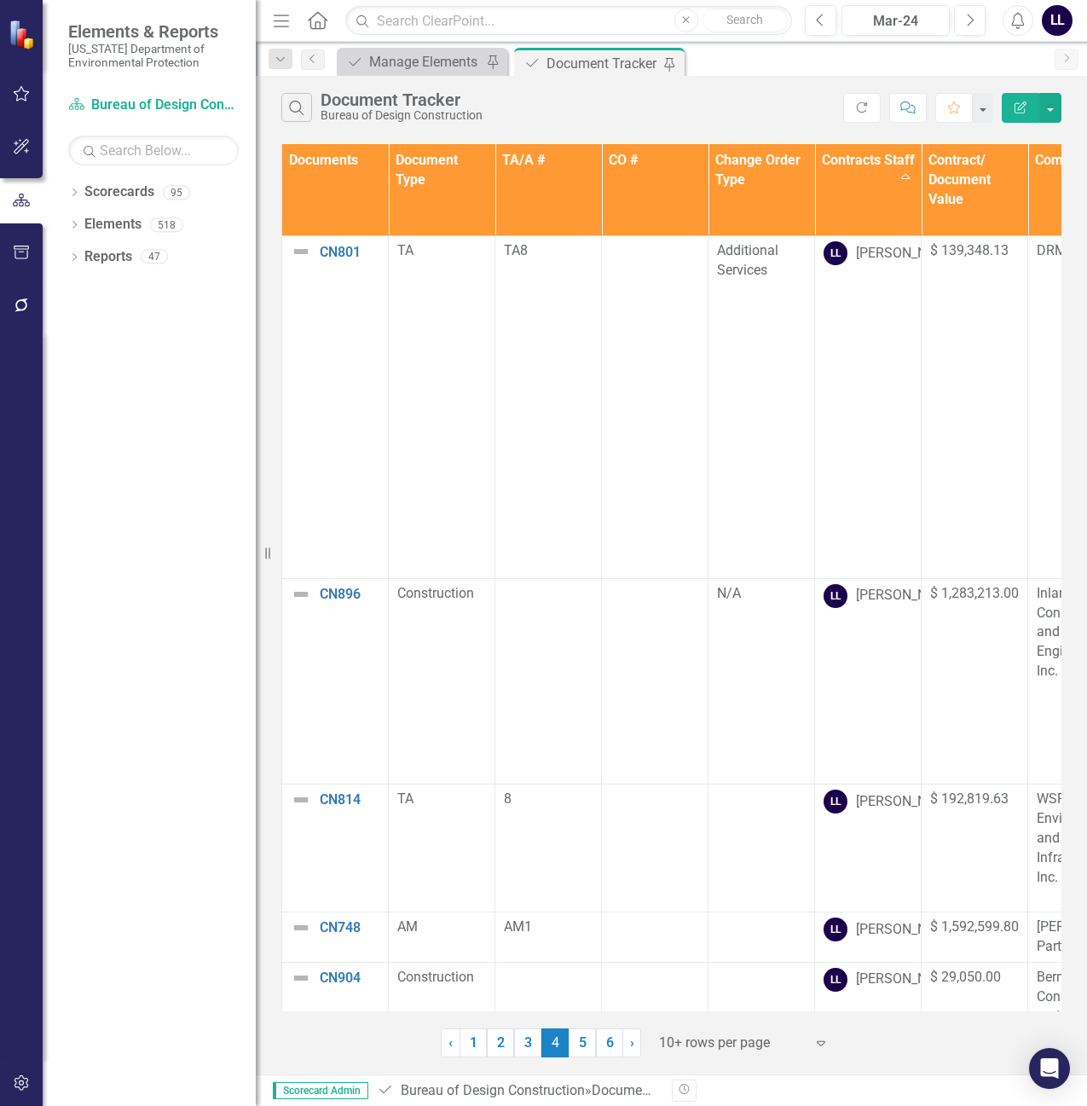
scroll to position [447, 0]
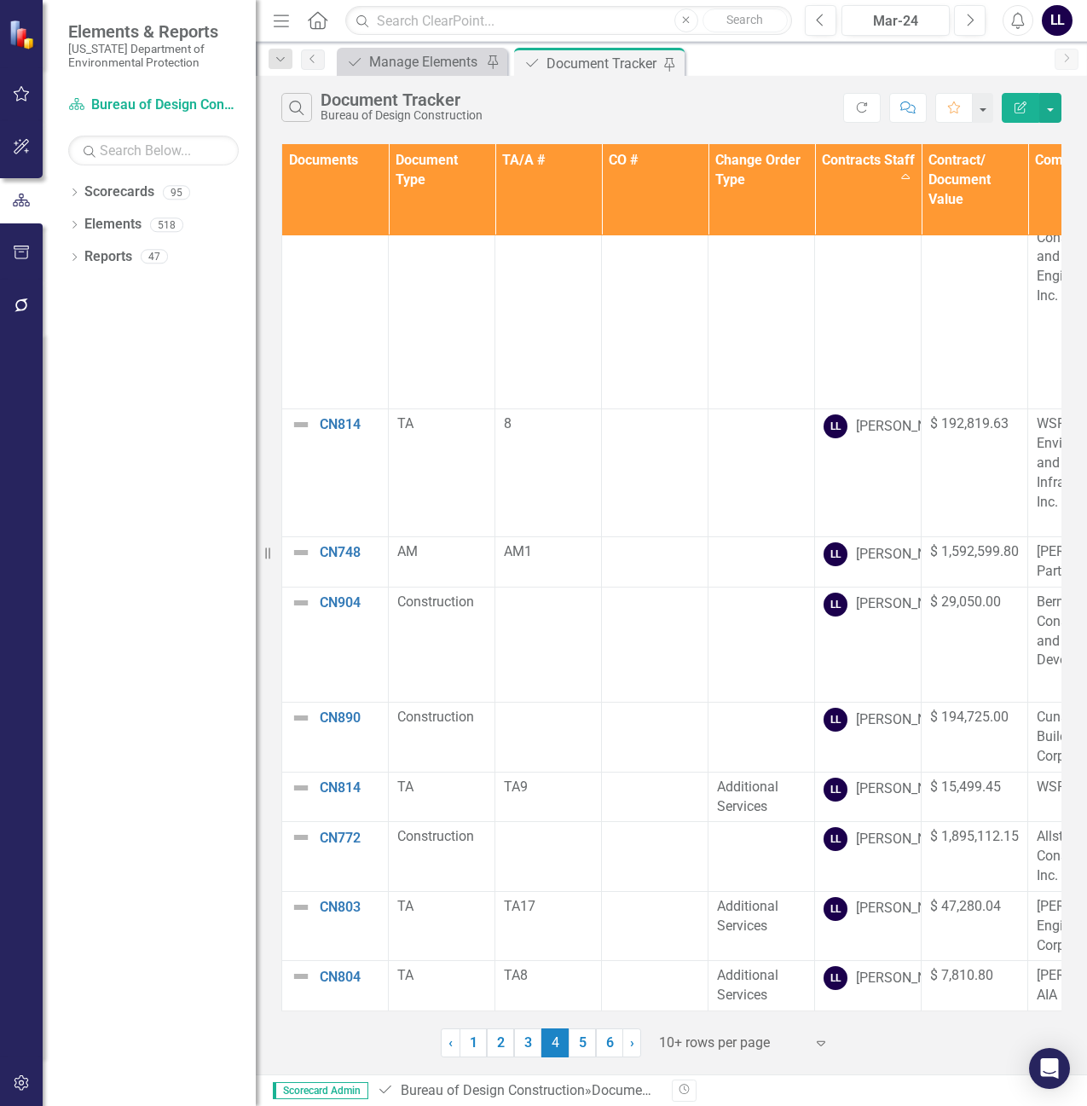
drag, startPoint x: 531, startPoint y: 1045, endPoint x: 542, endPoint y: 968, distance: 77.4
click at [531, 1045] on link "3" at bounding box center [527, 1043] width 27 height 29
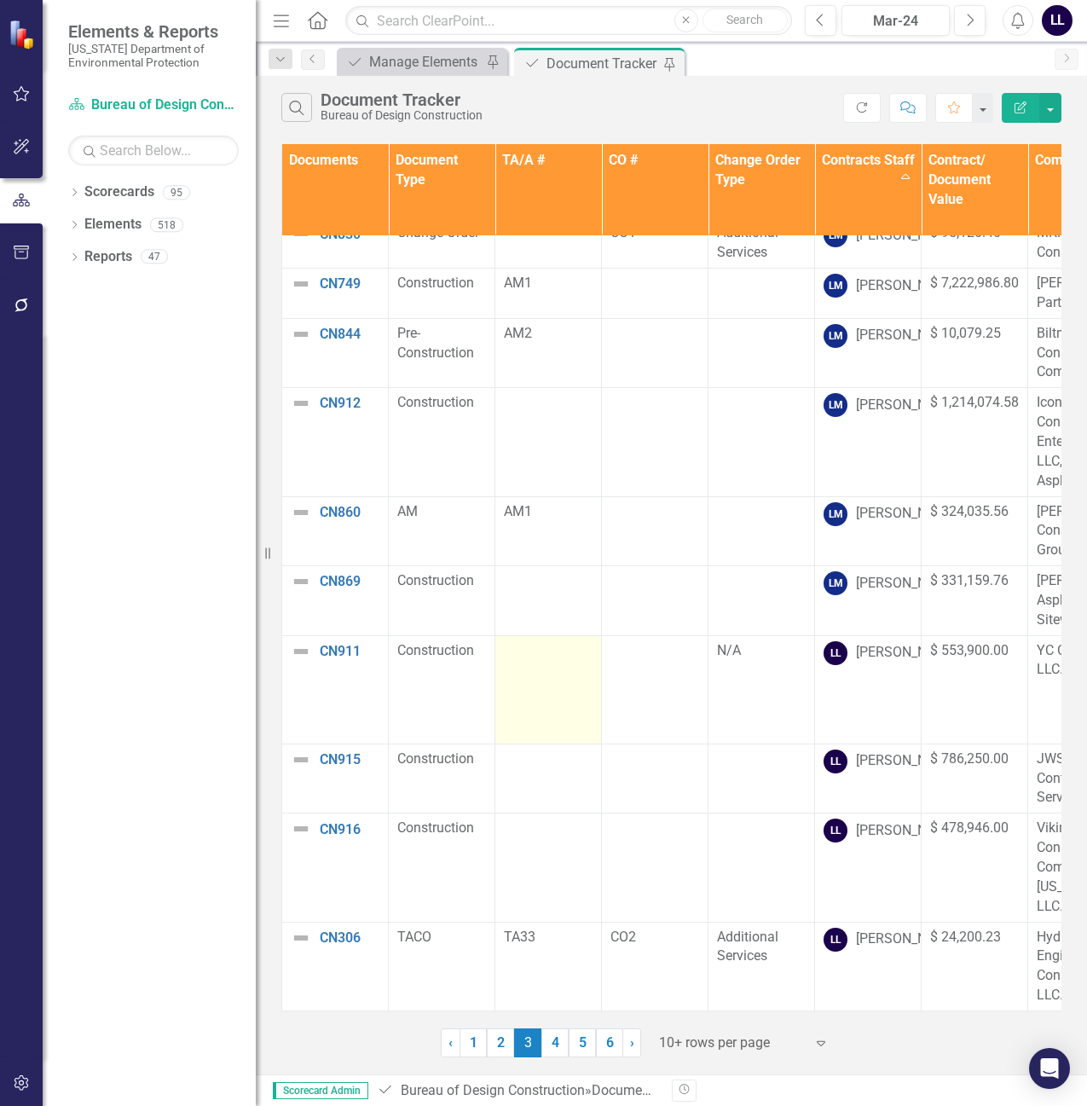
scroll to position [0, 0]
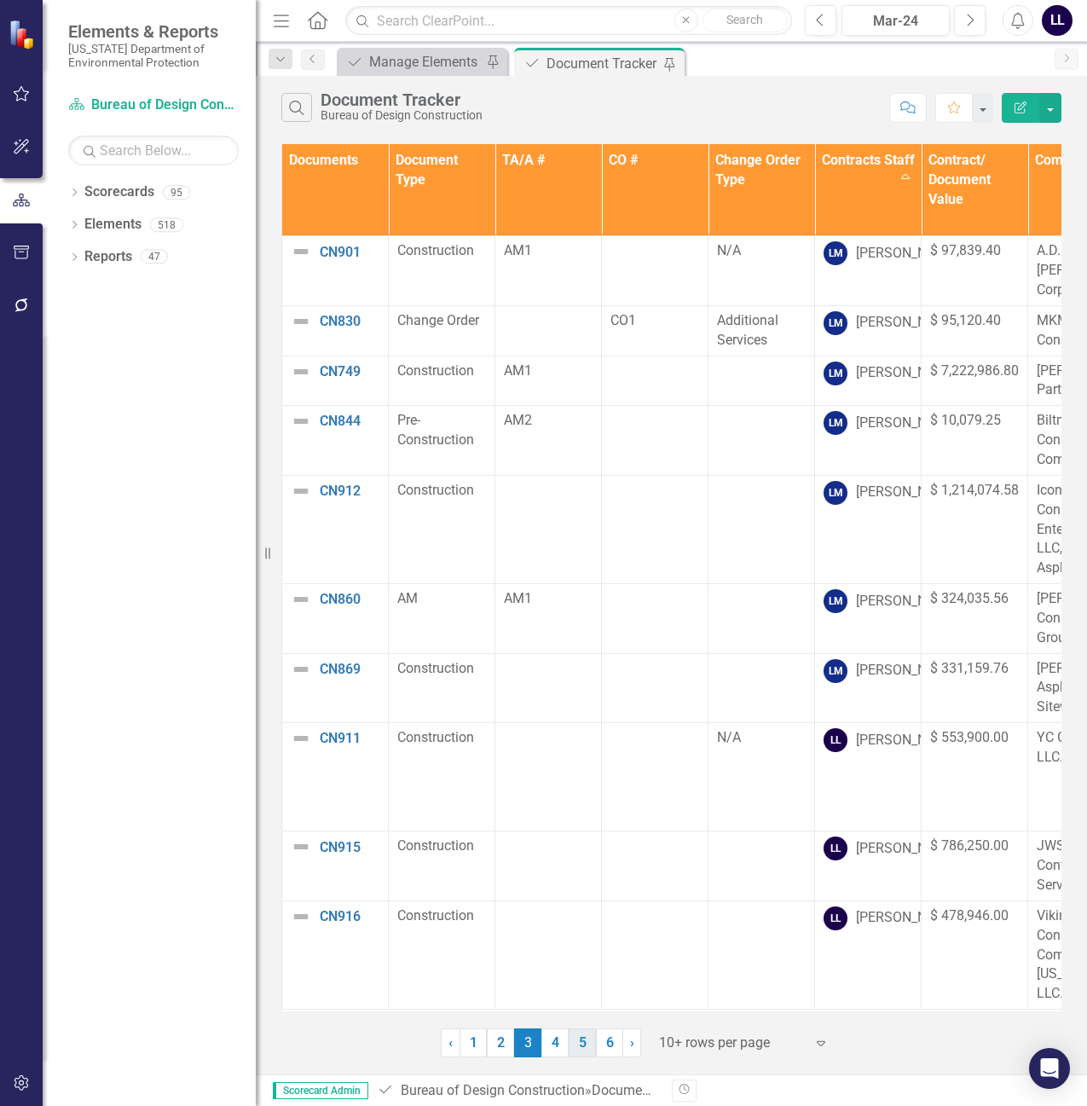
click at [580, 1043] on link "5" at bounding box center [582, 1043] width 27 height 29
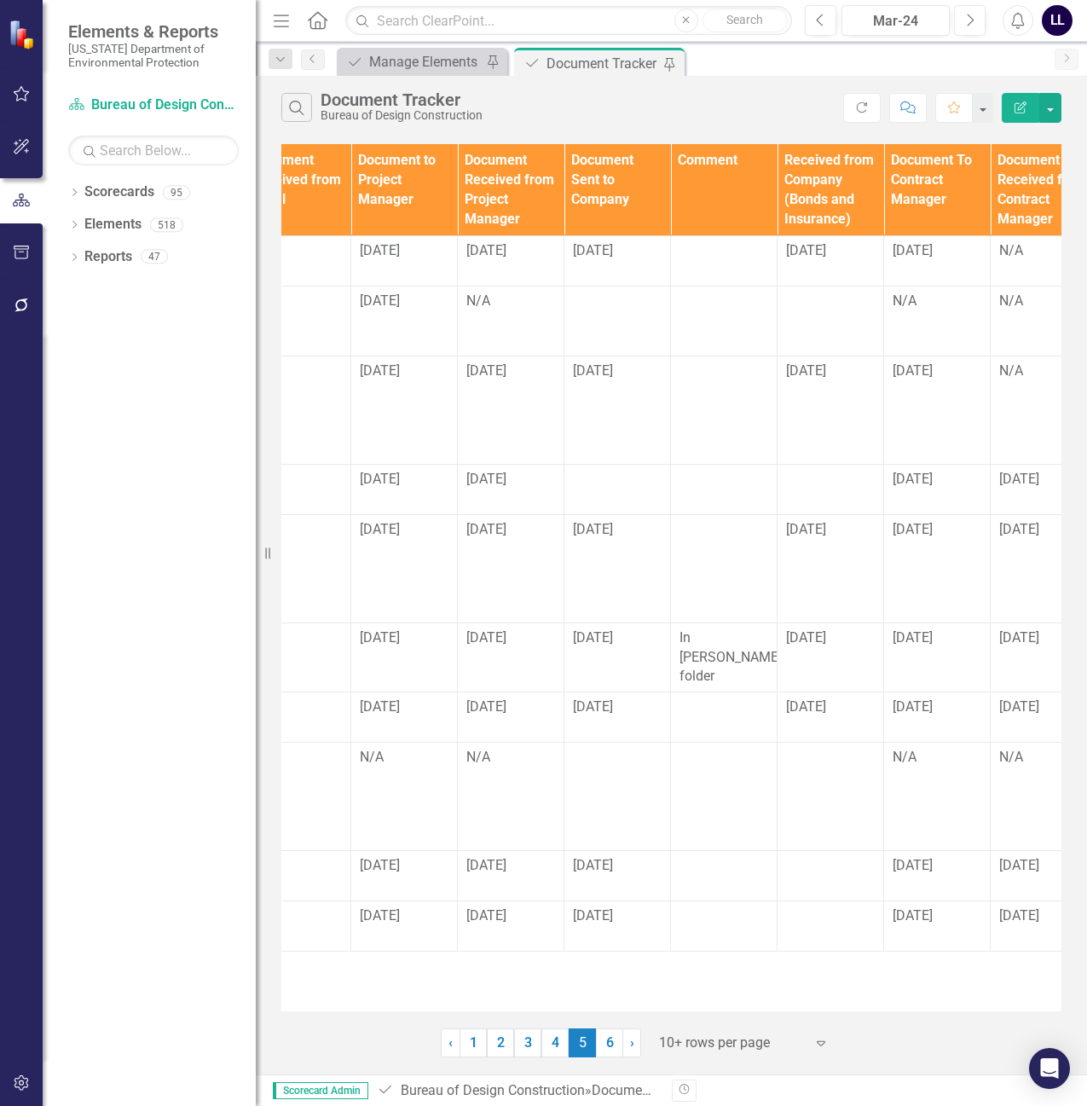
scroll to position [0, 1673]
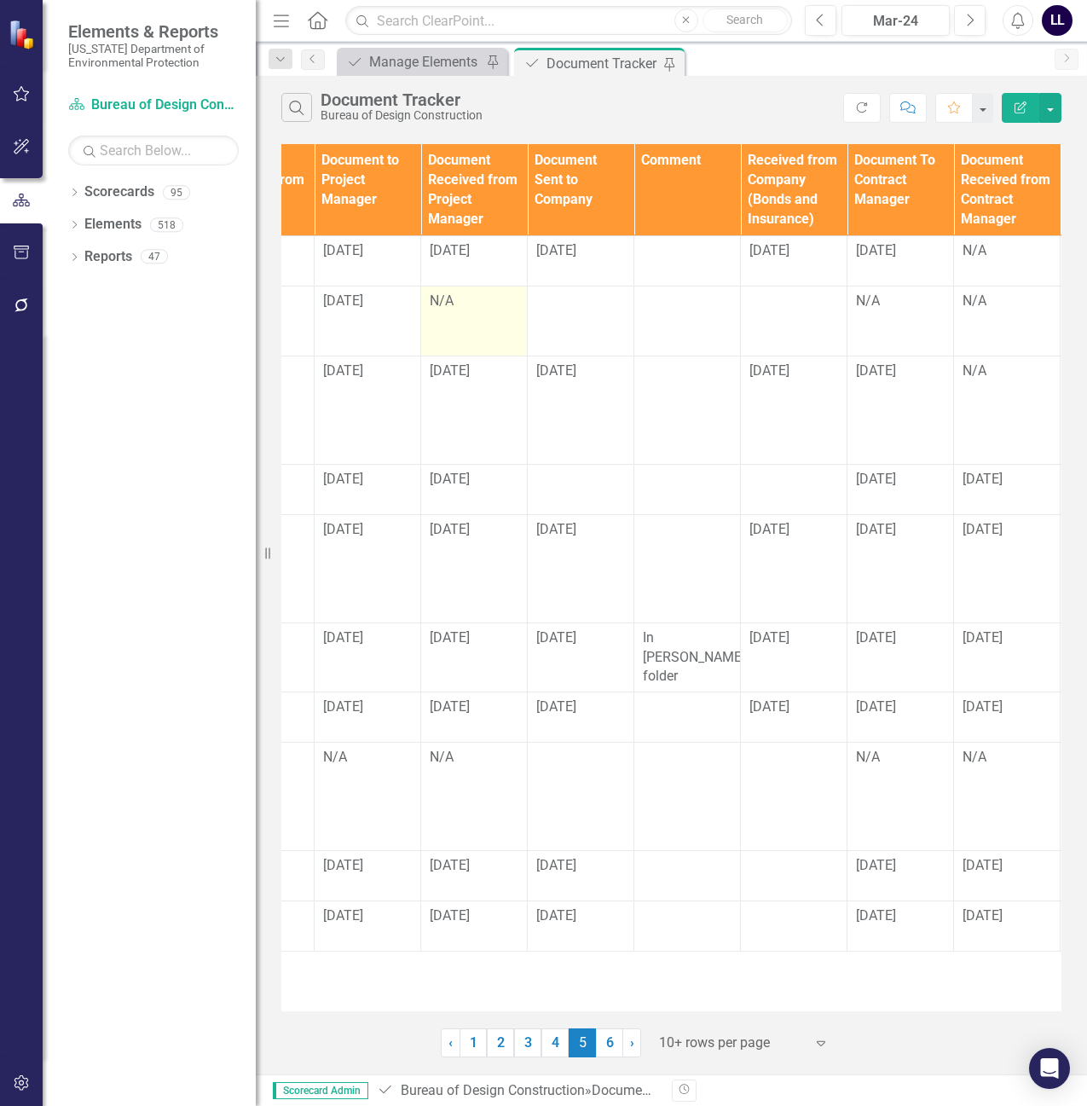
click at [458, 311] on div "N/A" at bounding box center [474, 302] width 89 height 20
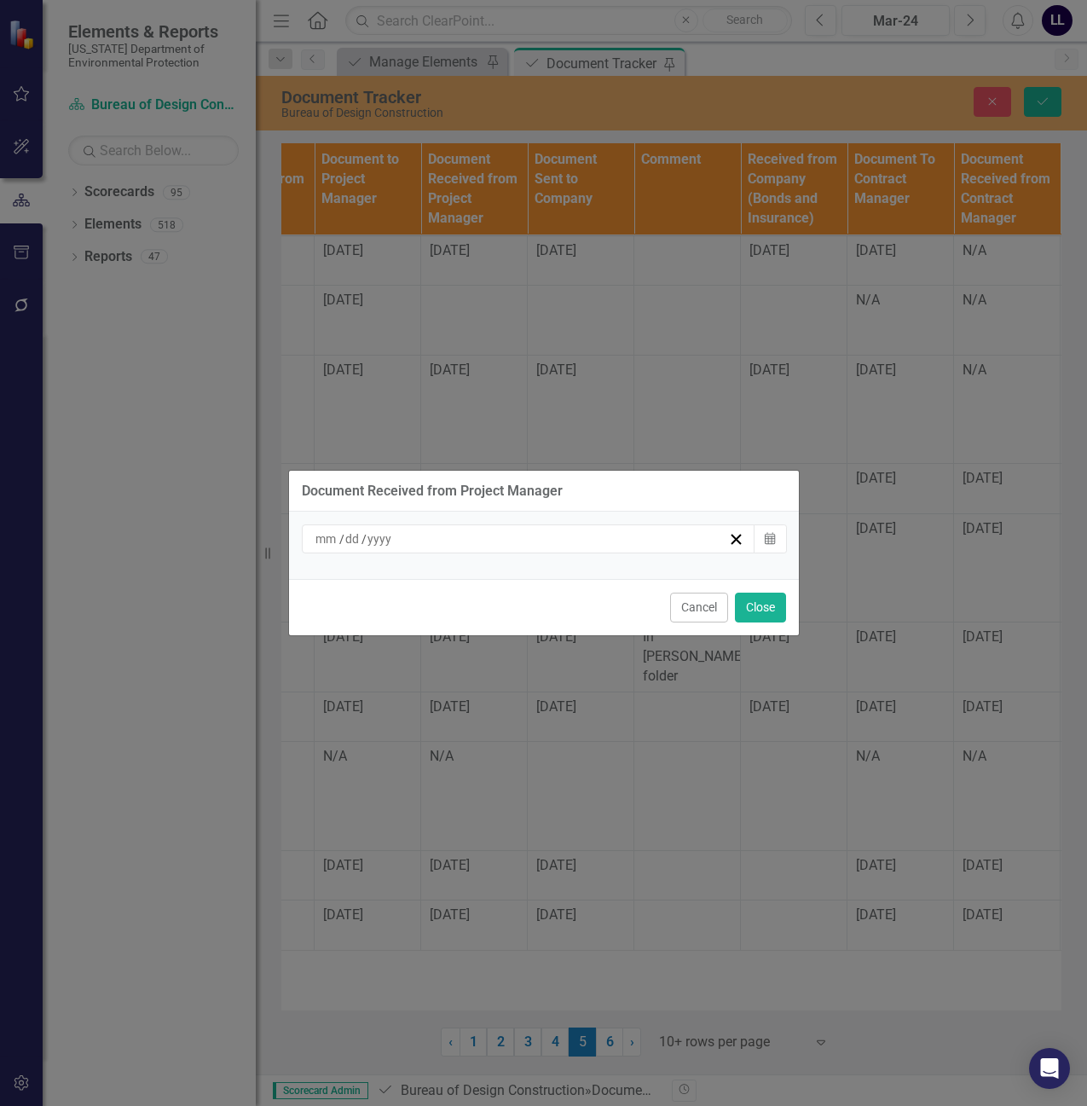
click at [538, 548] on div "/ /" at bounding box center [521, 538] width 416 height 17
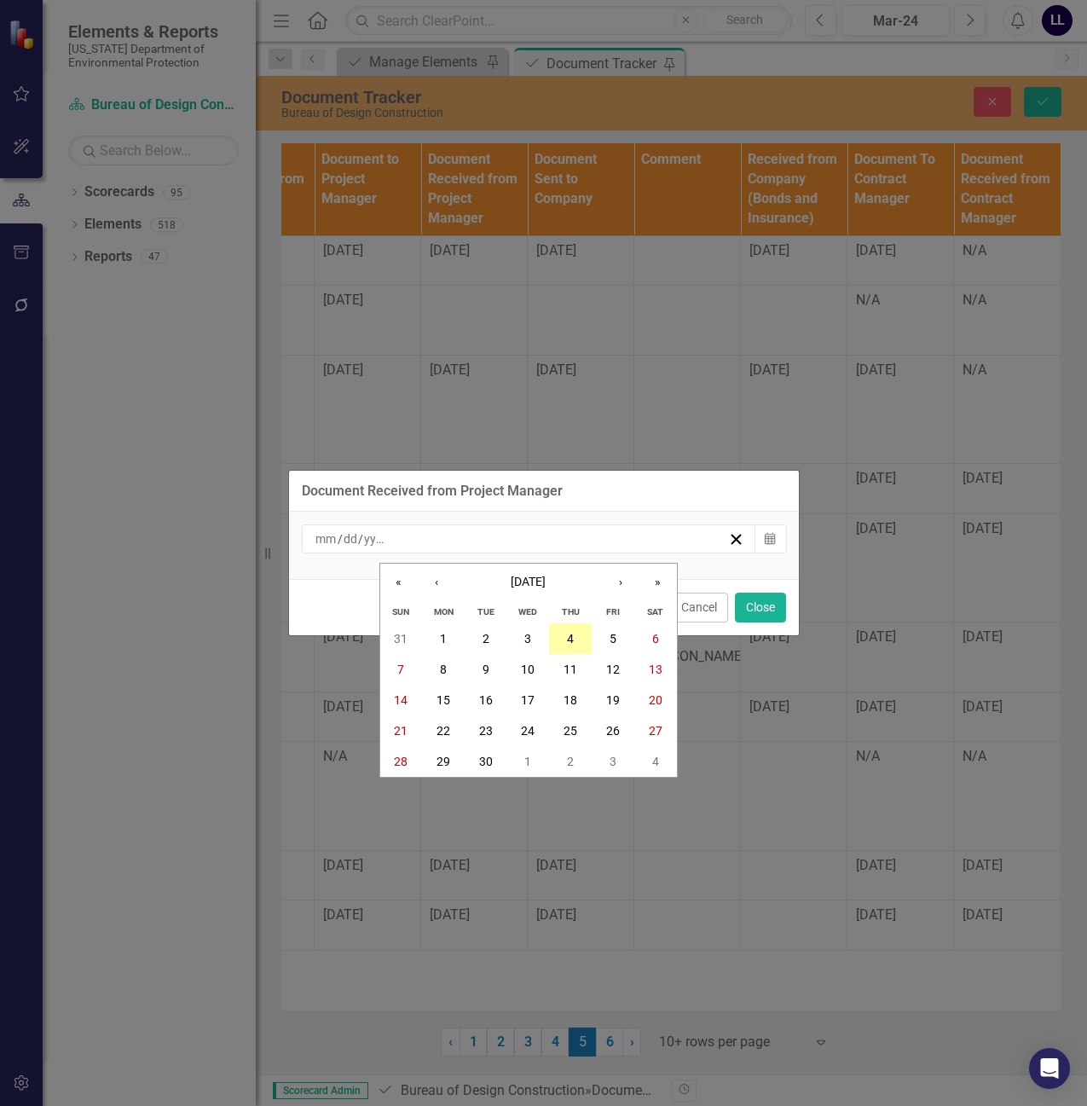
click at [577, 641] on button "4" at bounding box center [570, 638] width 43 height 31
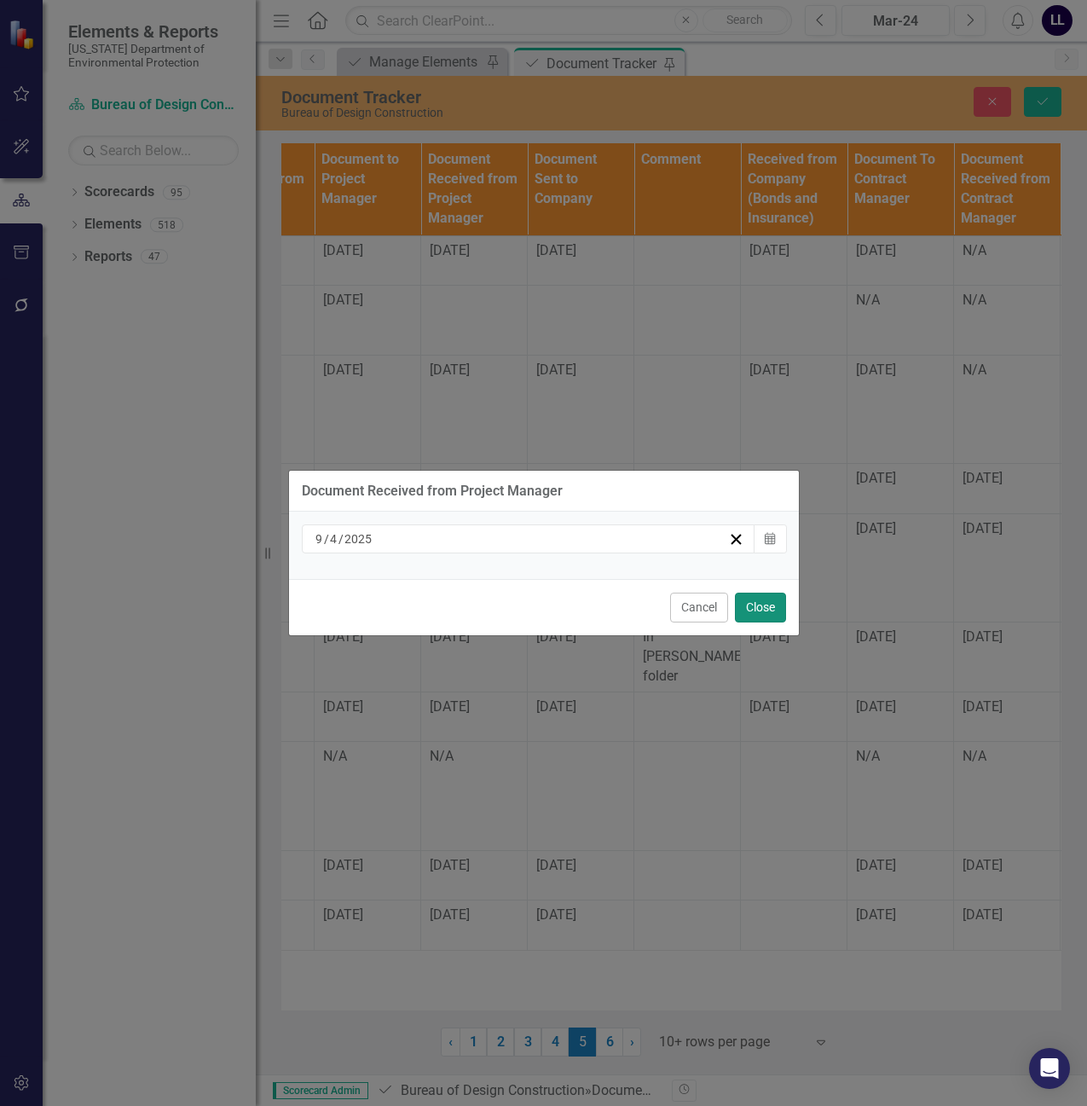
click at [762, 604] on button "Close" at bounding box center [760, 608] width 51 height 30
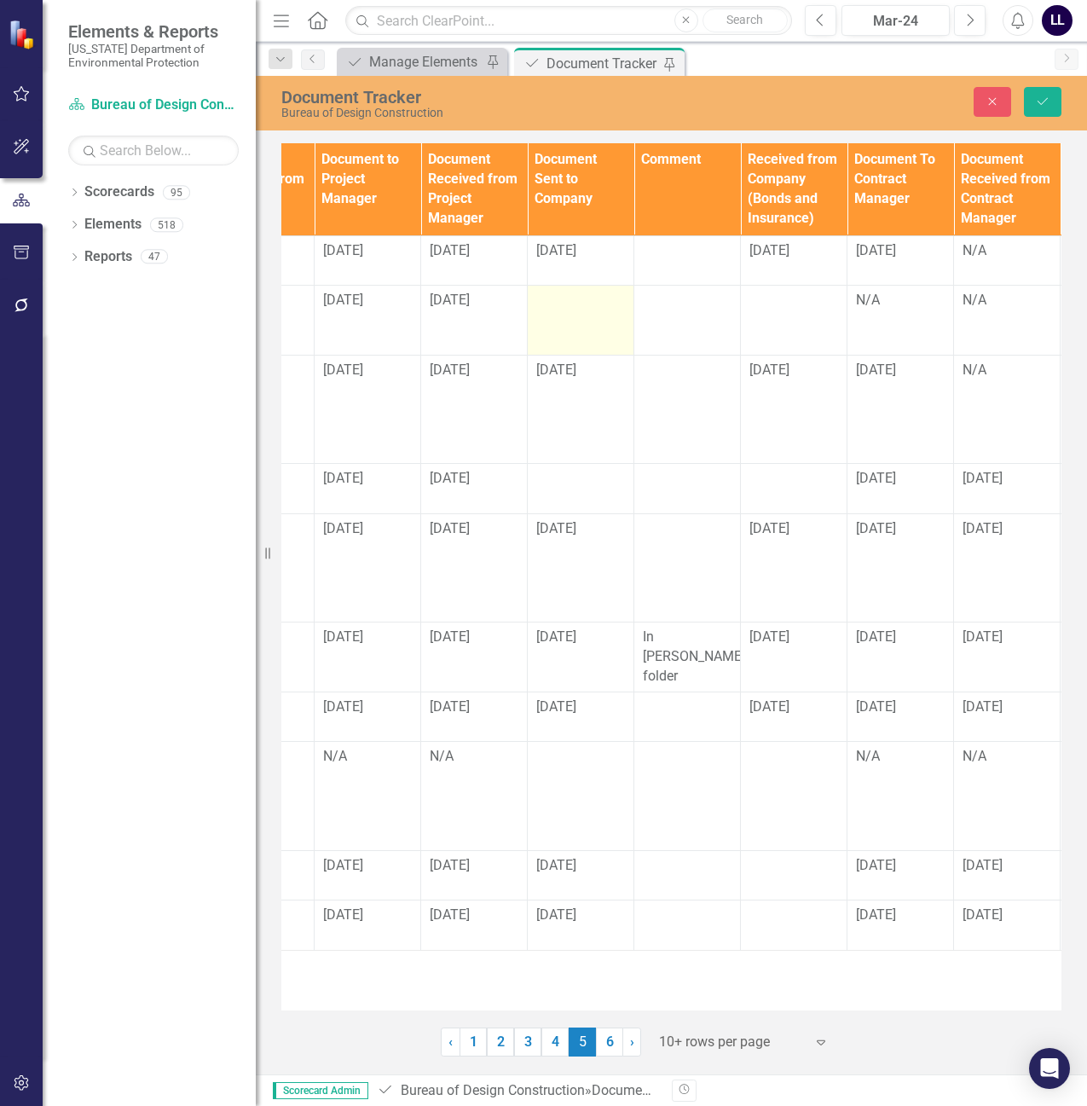
click at [577, 311] on div at bounding box center [580, 301] width 89 height 20
drag, startPoint x: 561, startPoint y: 327, endPoint x: 579, endPoint y: 327, distance: 17.9
click at [561, 322] on input "text" at bounding box center [580, 307] width 89 height 32
type input "[DATE]"
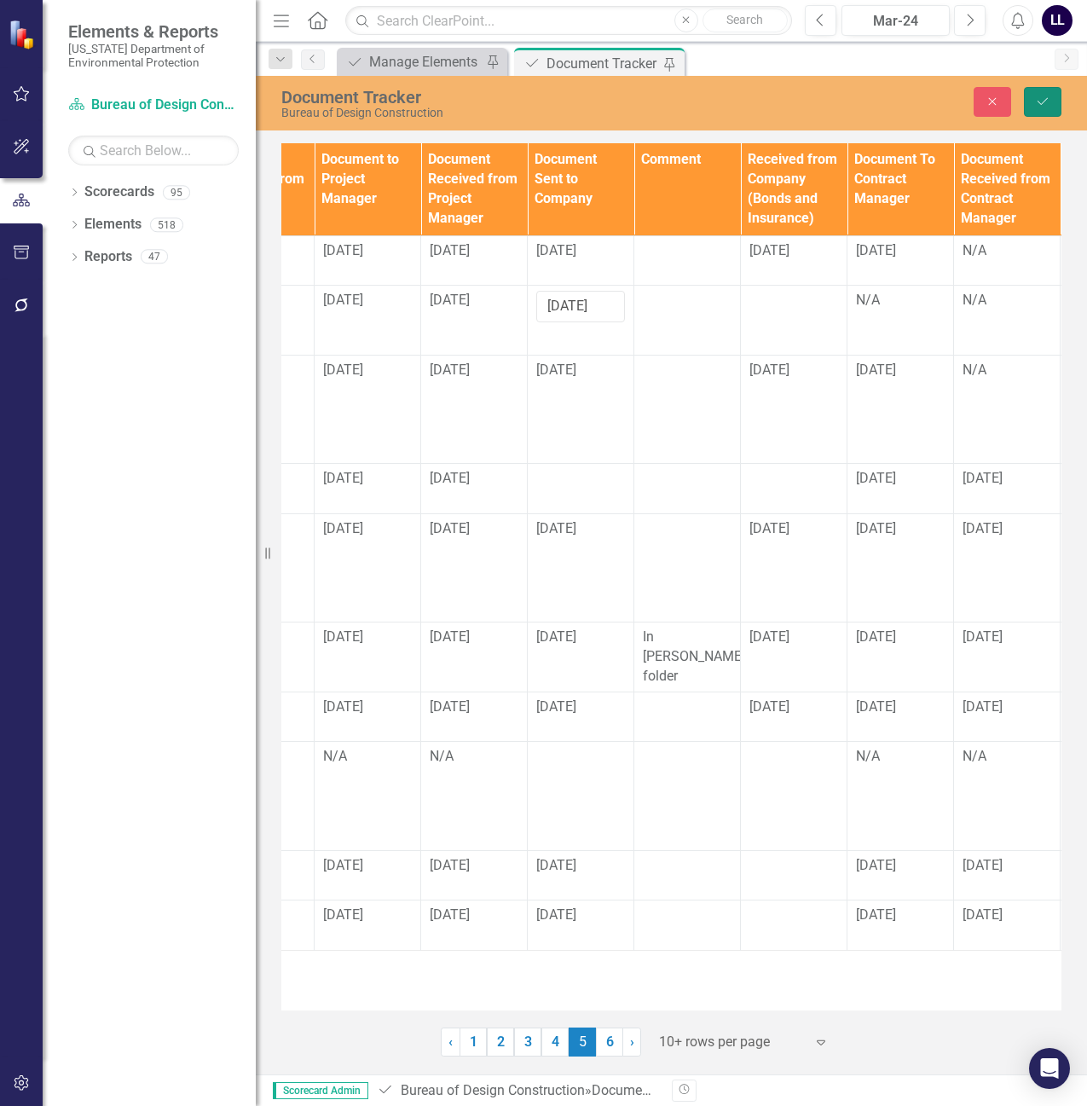
click at [1043, 100] on icon "Save" at bounding box center [1042, 102] width 15 height 12
